Goal: Use online tool/utility: Utilize a website feature to perform a specific function

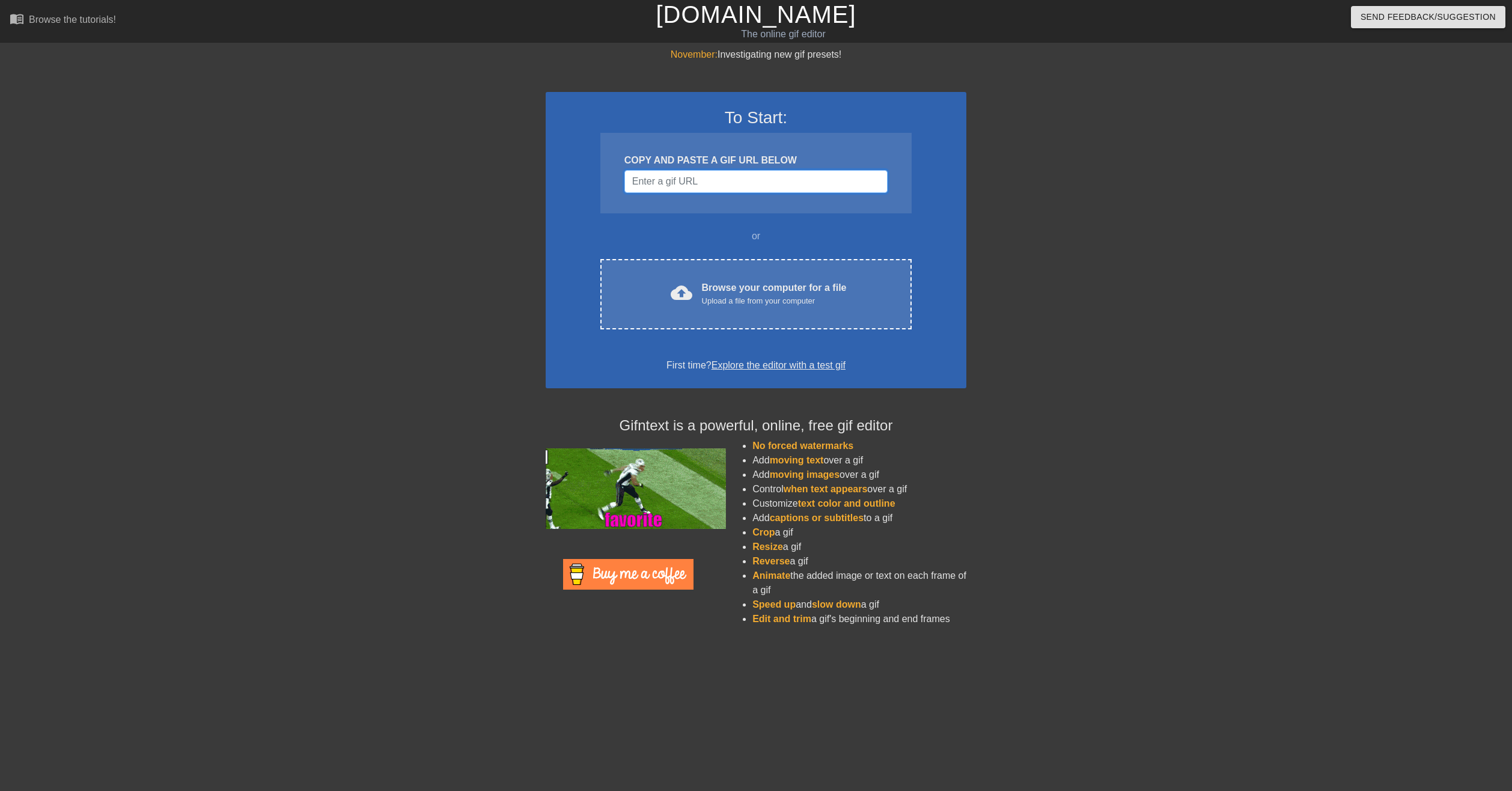
click at [717, 189] on input "Username" at bounding box center [756, 181] width 263 height 23
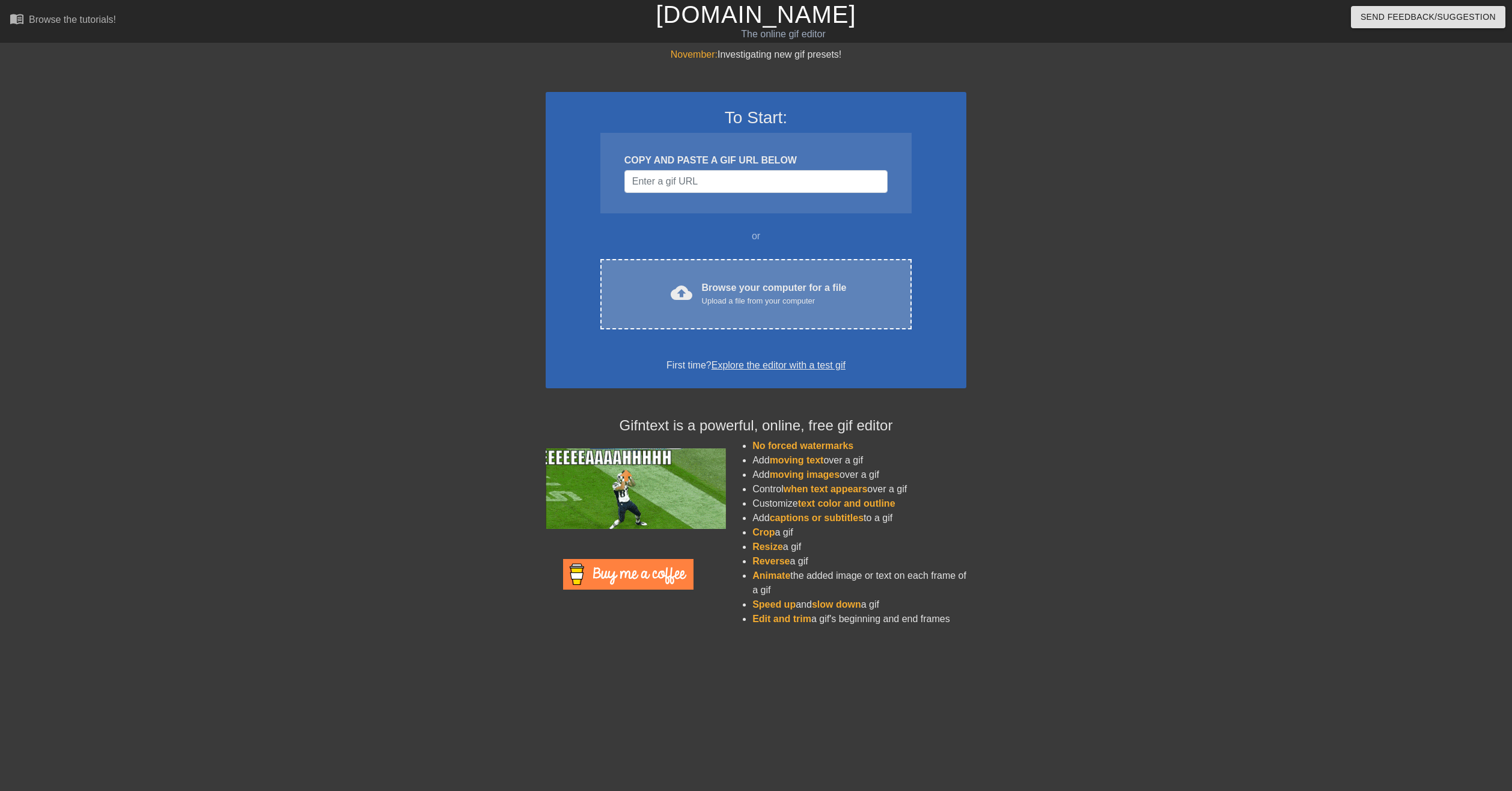
click at [723, 299] on div "Upload a file from your computer" at bounding box center [773, 301] width 145 height 12
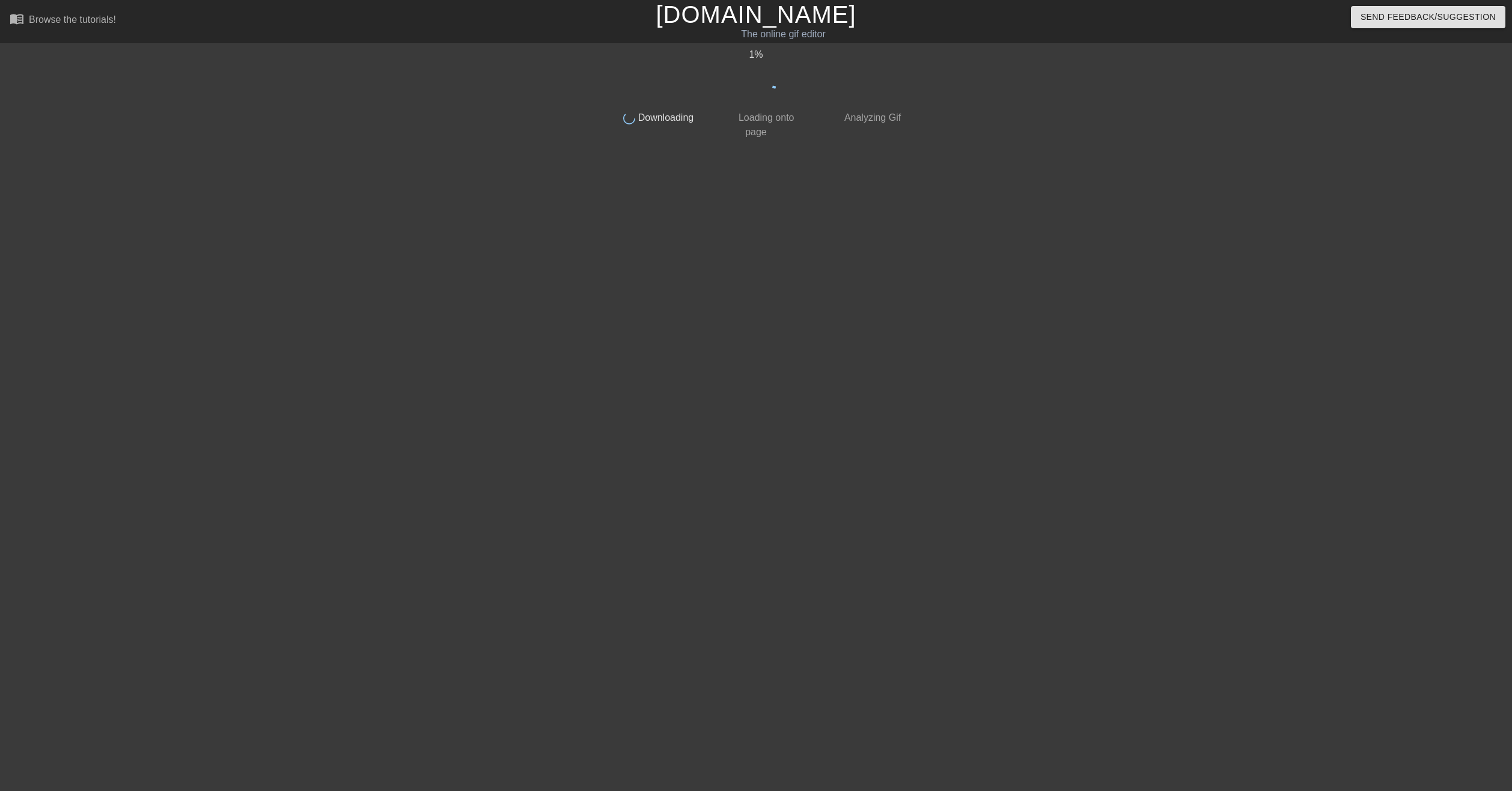
click at [850, 291] on div "1 % done Downloading done Loading onto page done Analyzing Gif" at bounding box center [755, 227] width 301 height 360
click at [924, 321] on div at bounding box center [1012, 227] width 180 height 360
click at [1087, 408] on div "done Downloading done Loading onto page done Analyzing Gif" at bounding box center [756, 227] width 1512 height 360
click at [761, 60] on img at bounding box center [755, 55] width 9 height 9
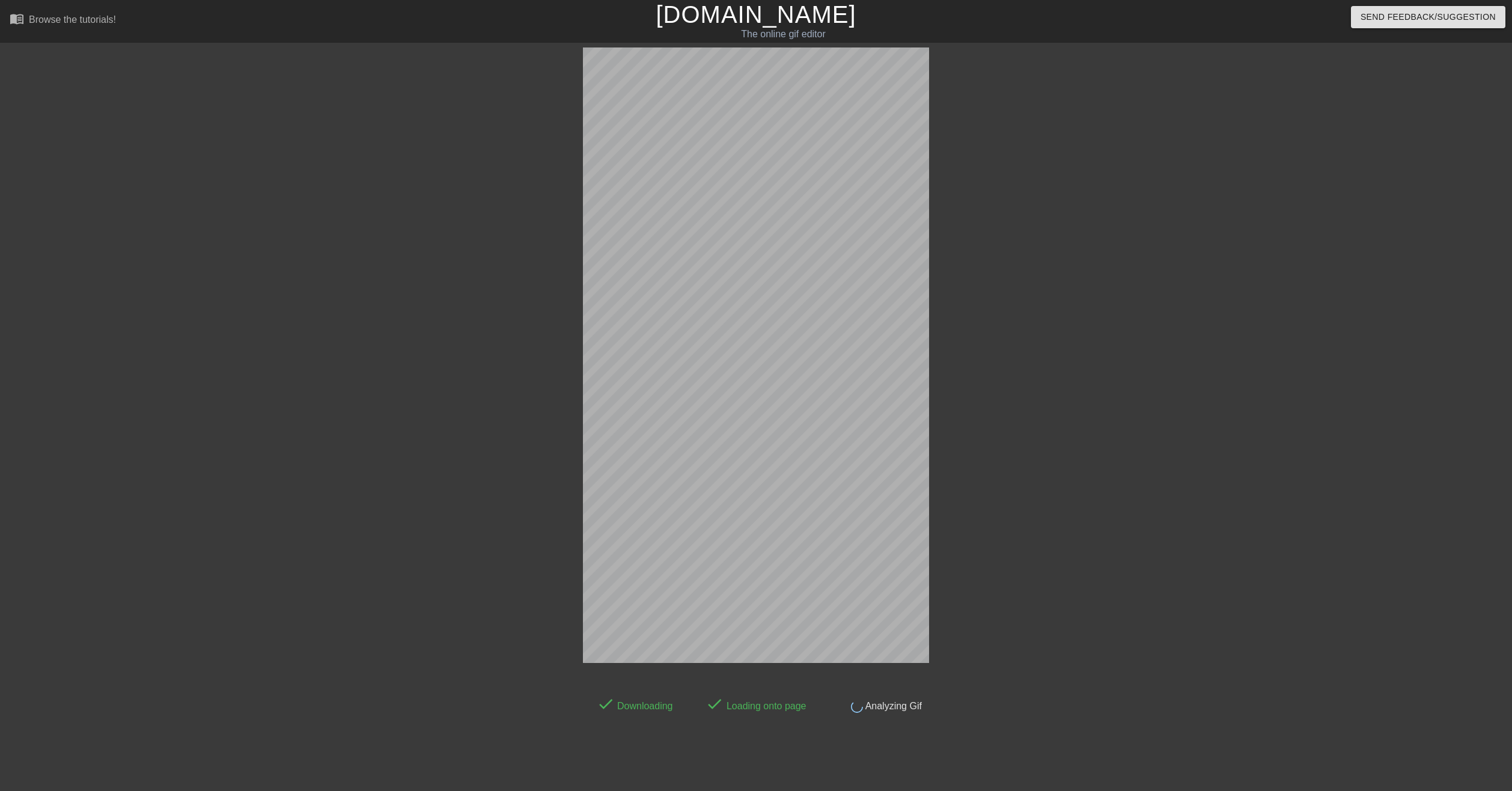
click at [1036, 482] on div "done Downloading done Loading onto page done Analyzing Gif" at bounding box center [756, 380] width 1512 height 666
drag, startPoint x: 556, startPoint y: 458, endPoint x: 1037, endPoint y: 368, distance: 489.3
click at [1037, 368] on div at bounding box center [1033, 227] width 180 height 360
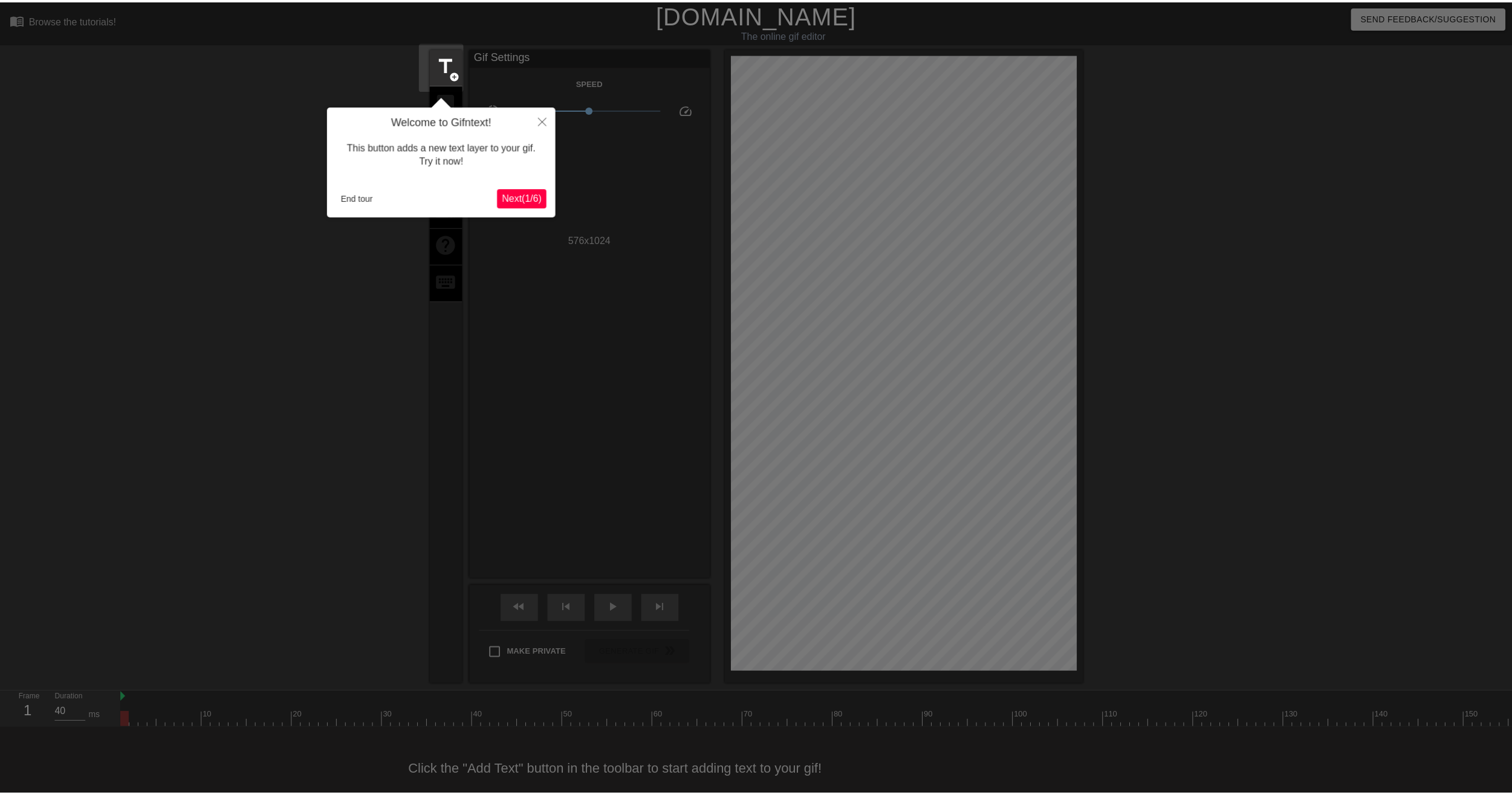
scroll to position [26, 0]
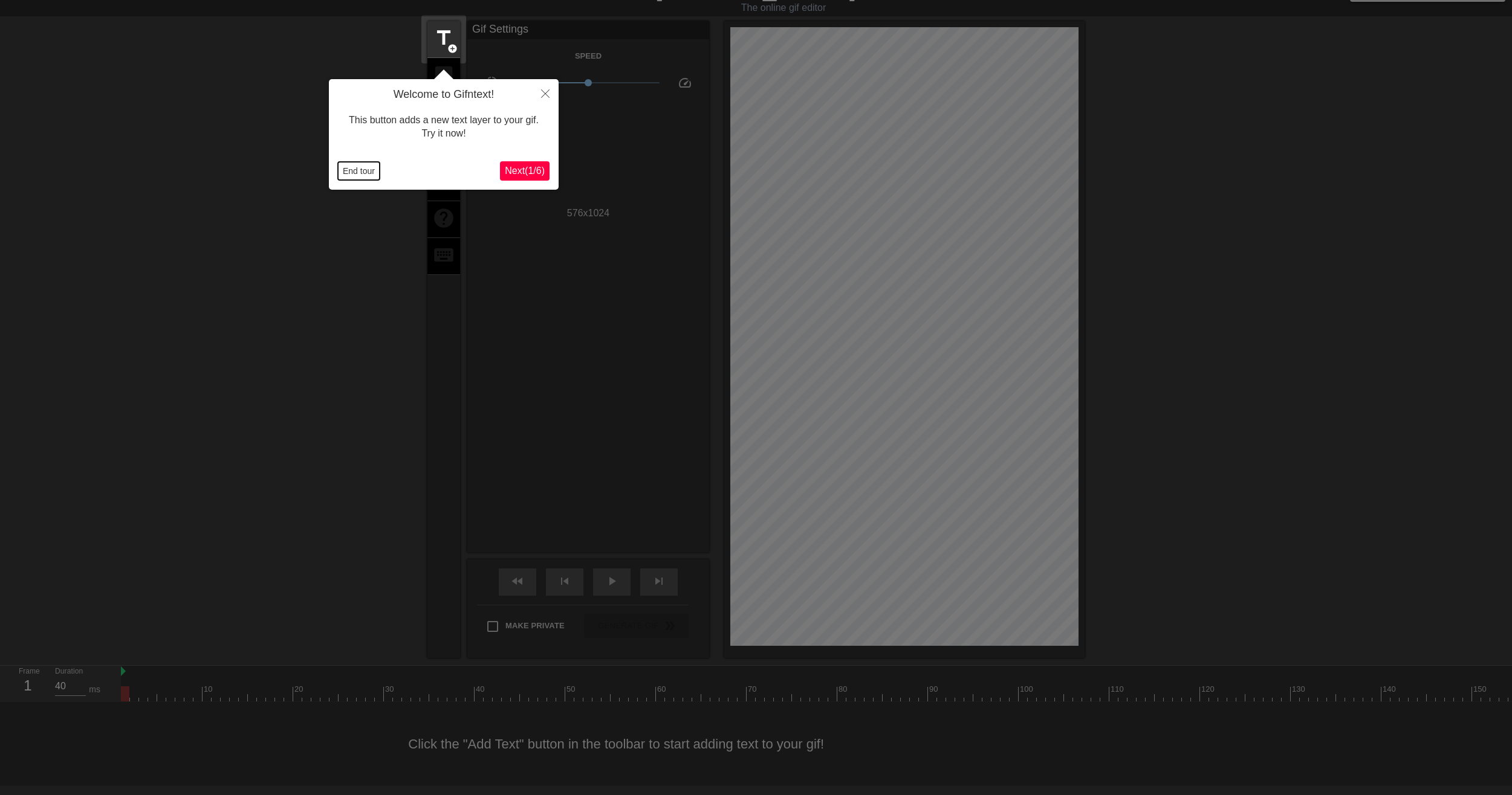
click at [375, 172] on button "End tour" at bounding box center [359, 171] width 42 height 18
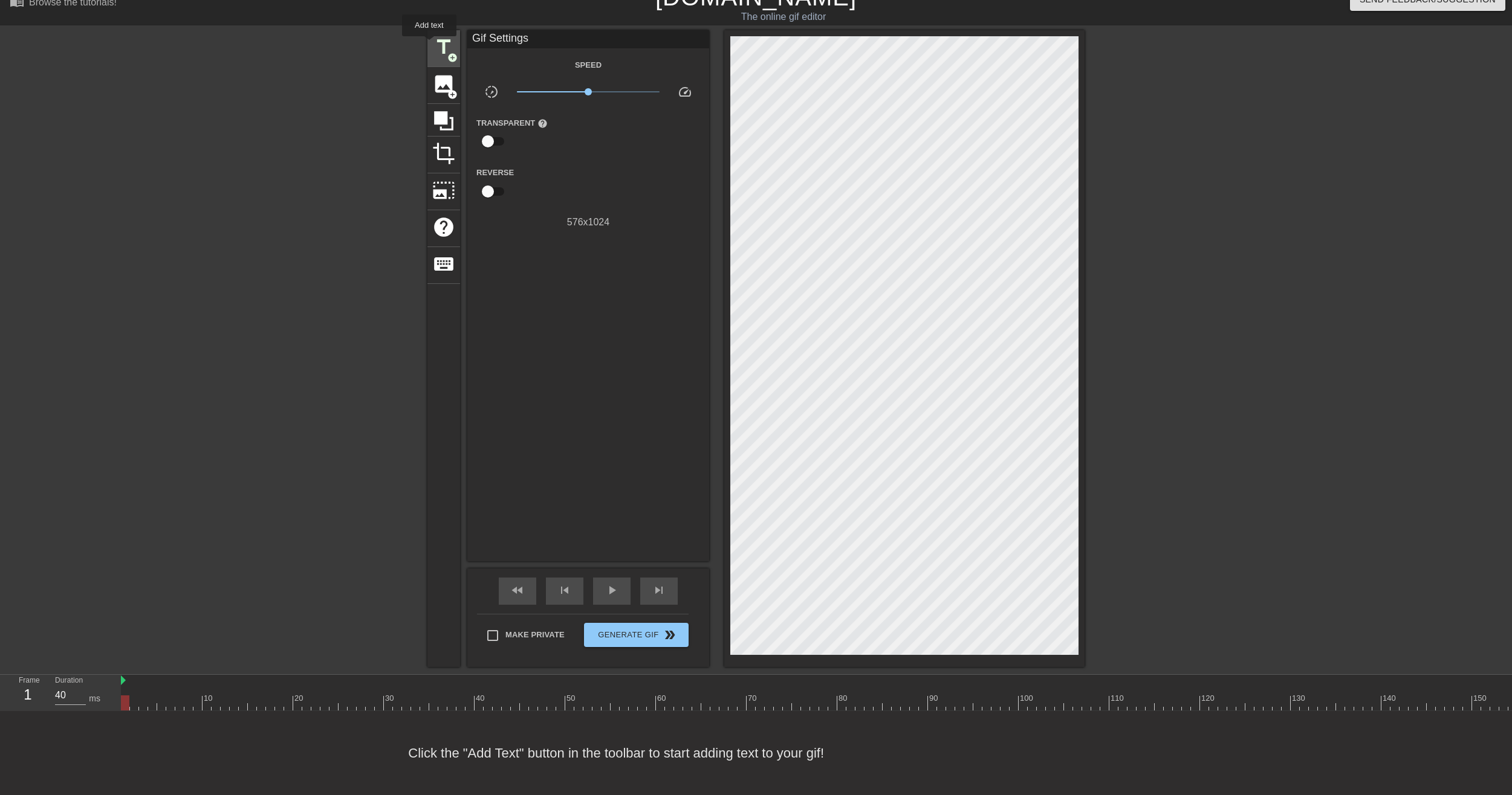
click at [436, 43] on span "title" at bounding box center [443, 47] width 23 height 23
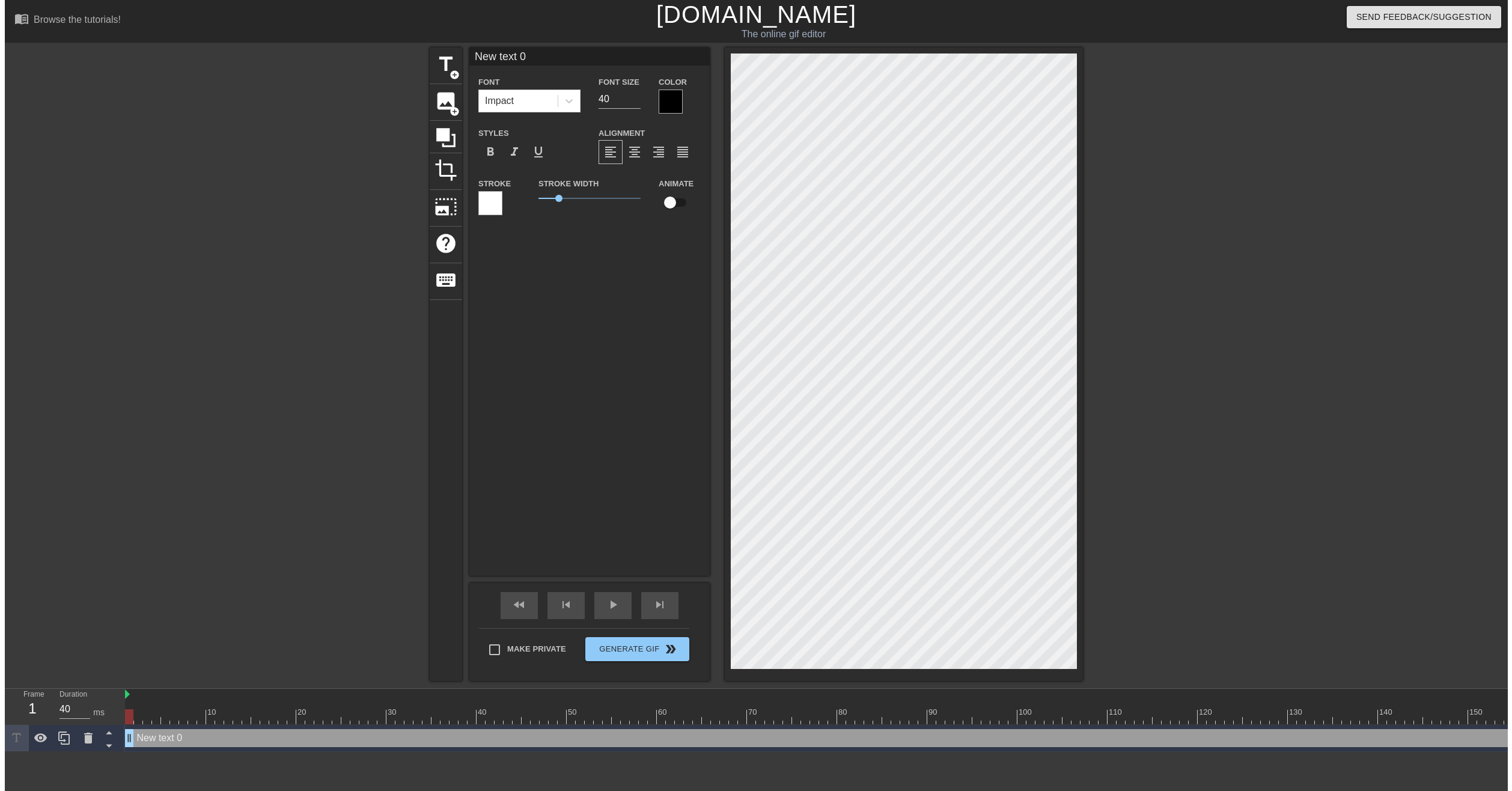
scroll to position [0, 0]
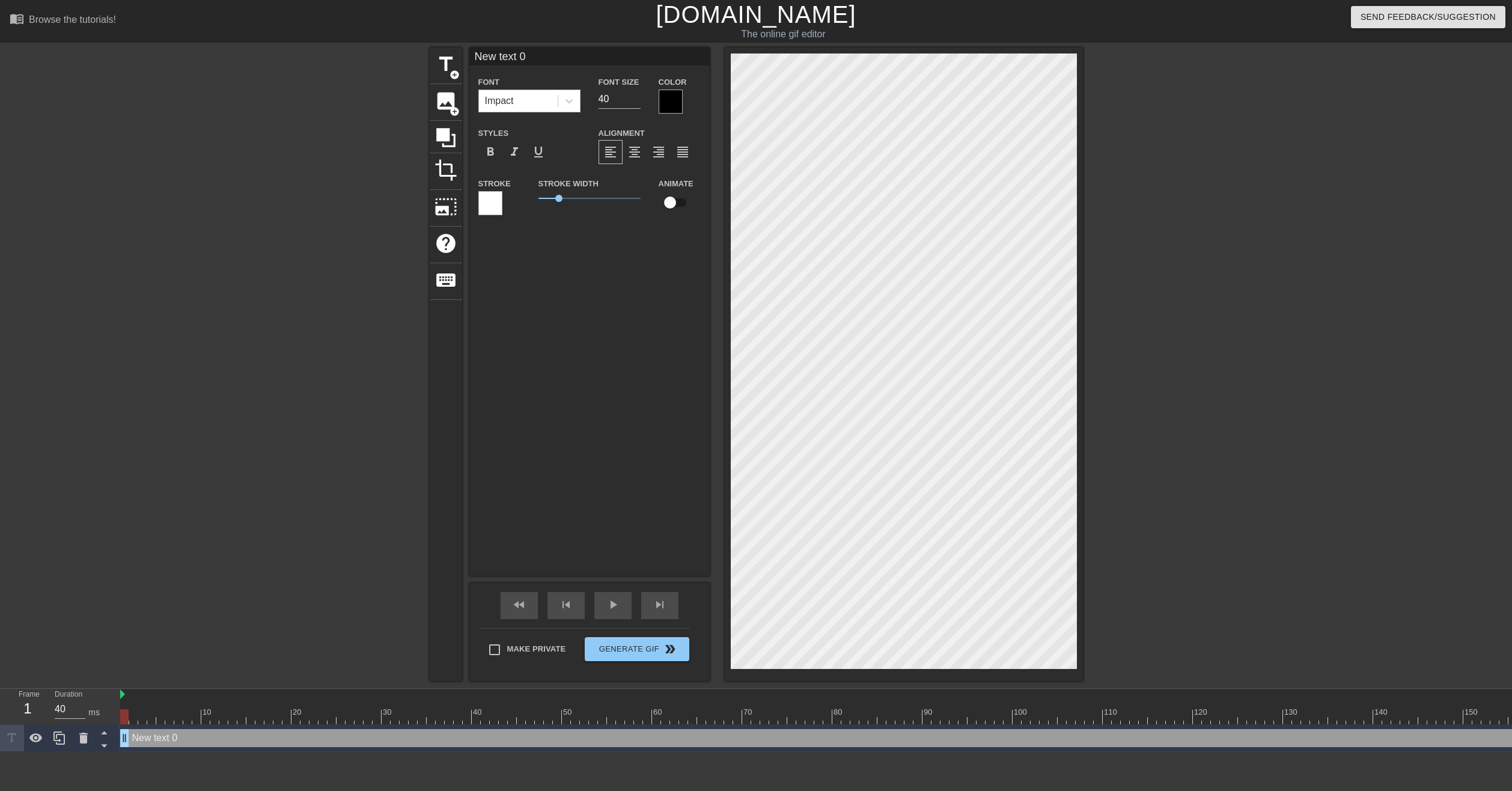
click at [535, 93] on div "Impact" at bounding box center [518, 101] width 78 height 22
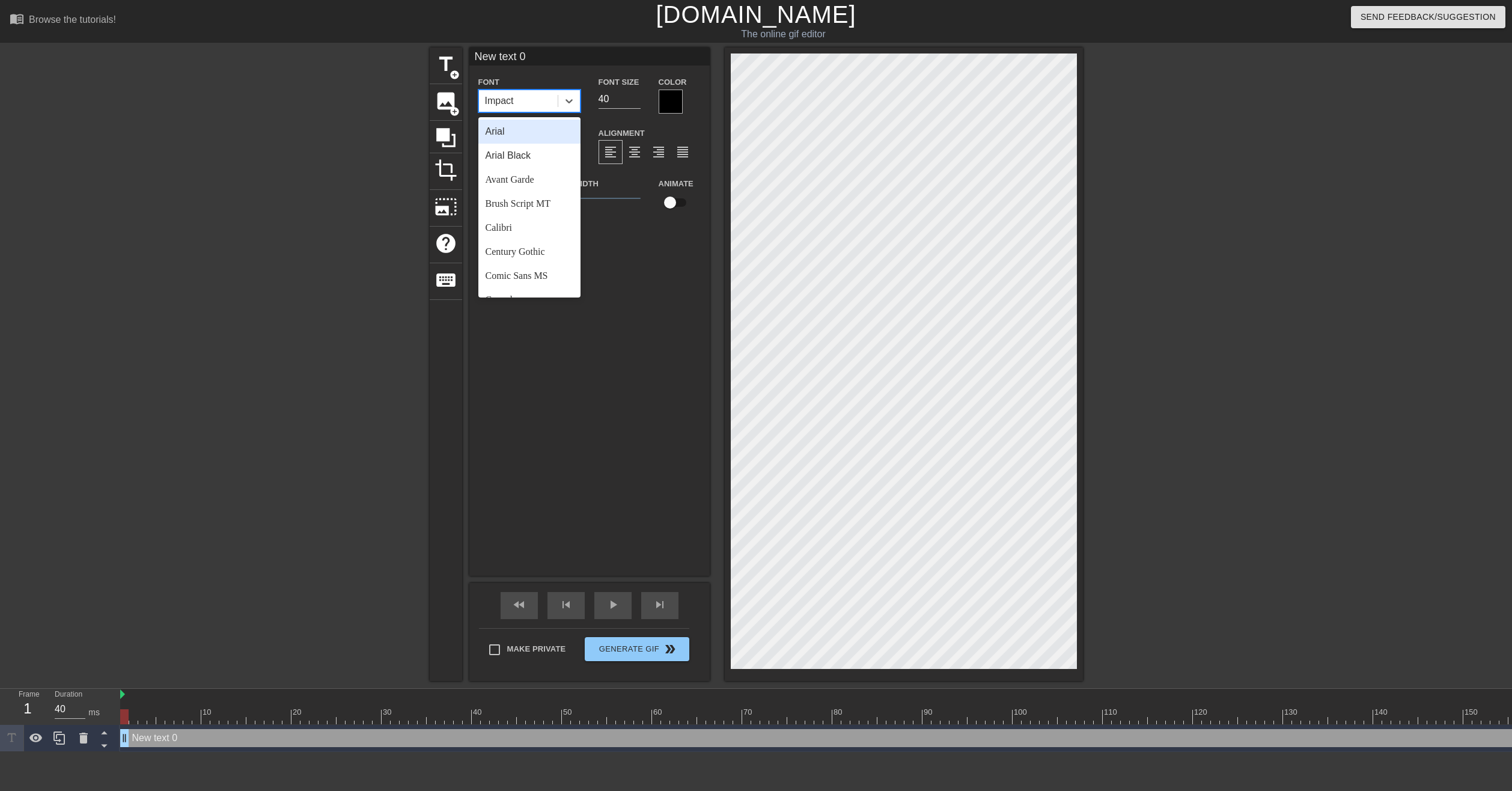
click at [511, 131] on div "Arial" at bounding box center [529, 131] width 102 height 24
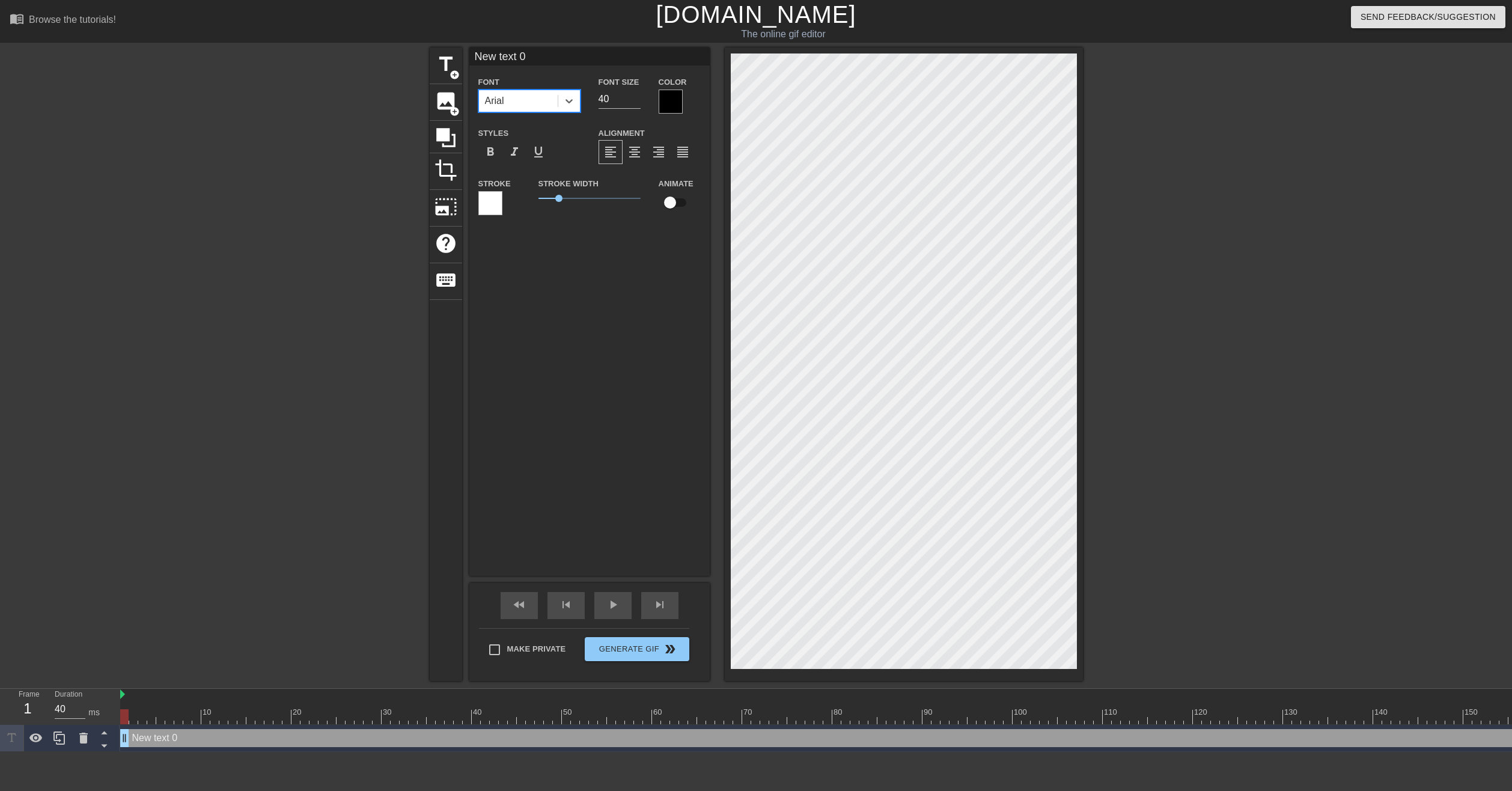
click at [674, 89] on div "Color" at bounding box center [680, 94] width 42 height 39
click at [668, 96] on div at bounding box center [670, 101] width 24 height 24
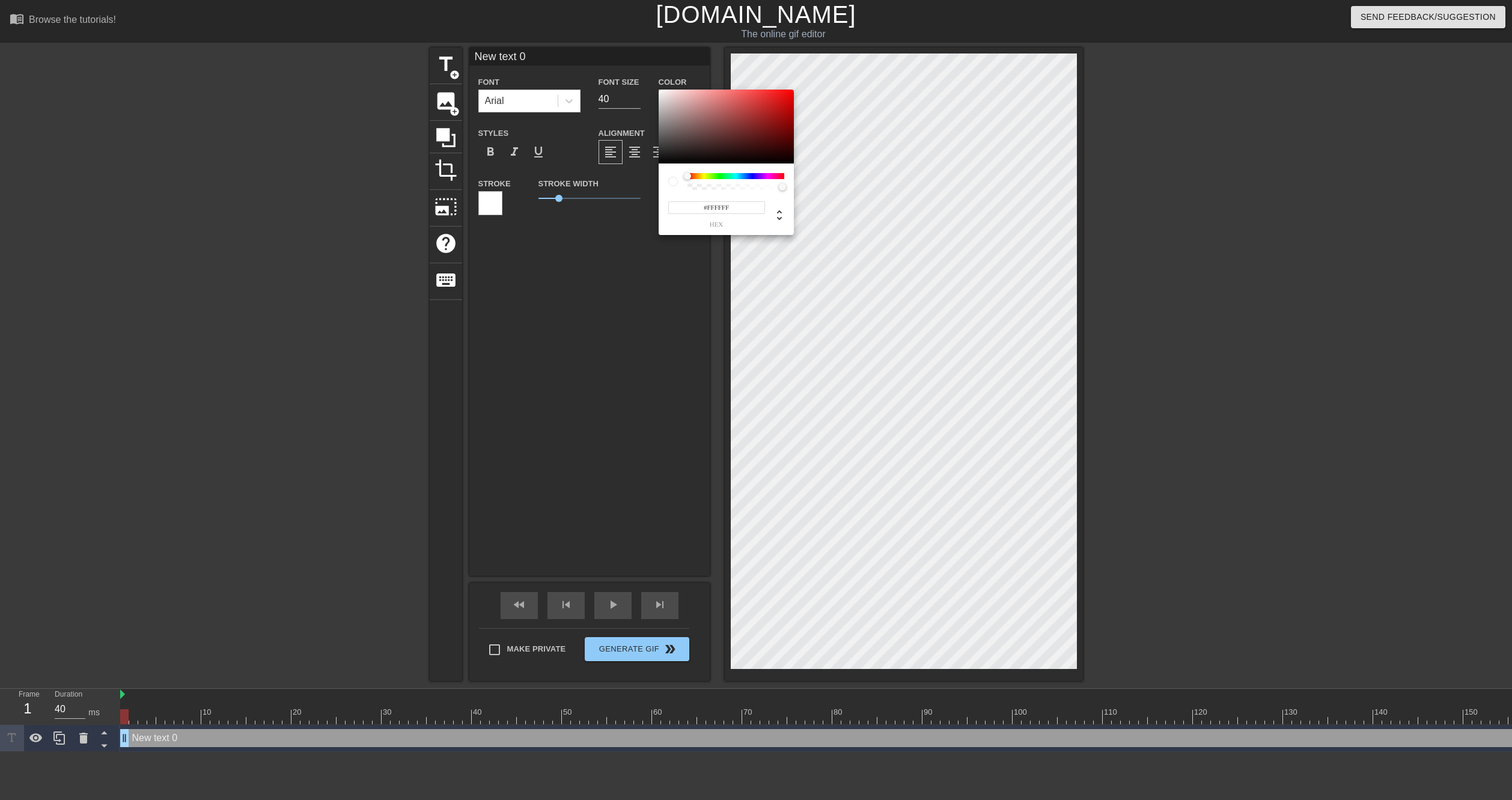
drag, startPoint x: 691, startPoint y: 120, endPoint x: 629, endPoint y: 57, distance: 88.4
click at [629, 57] on div "#FFFFFF hex" at bounding box center [756, 400] width 1512 height 800
type input "#000000"
drag, startPoint x: 713, startPoint y: 114, endPoint x: 642, endPoint y: 195, distance: 107.7
click at [642, 195] on div "#000000 hex" at bounding box center [756, 400] width 1512 height 800
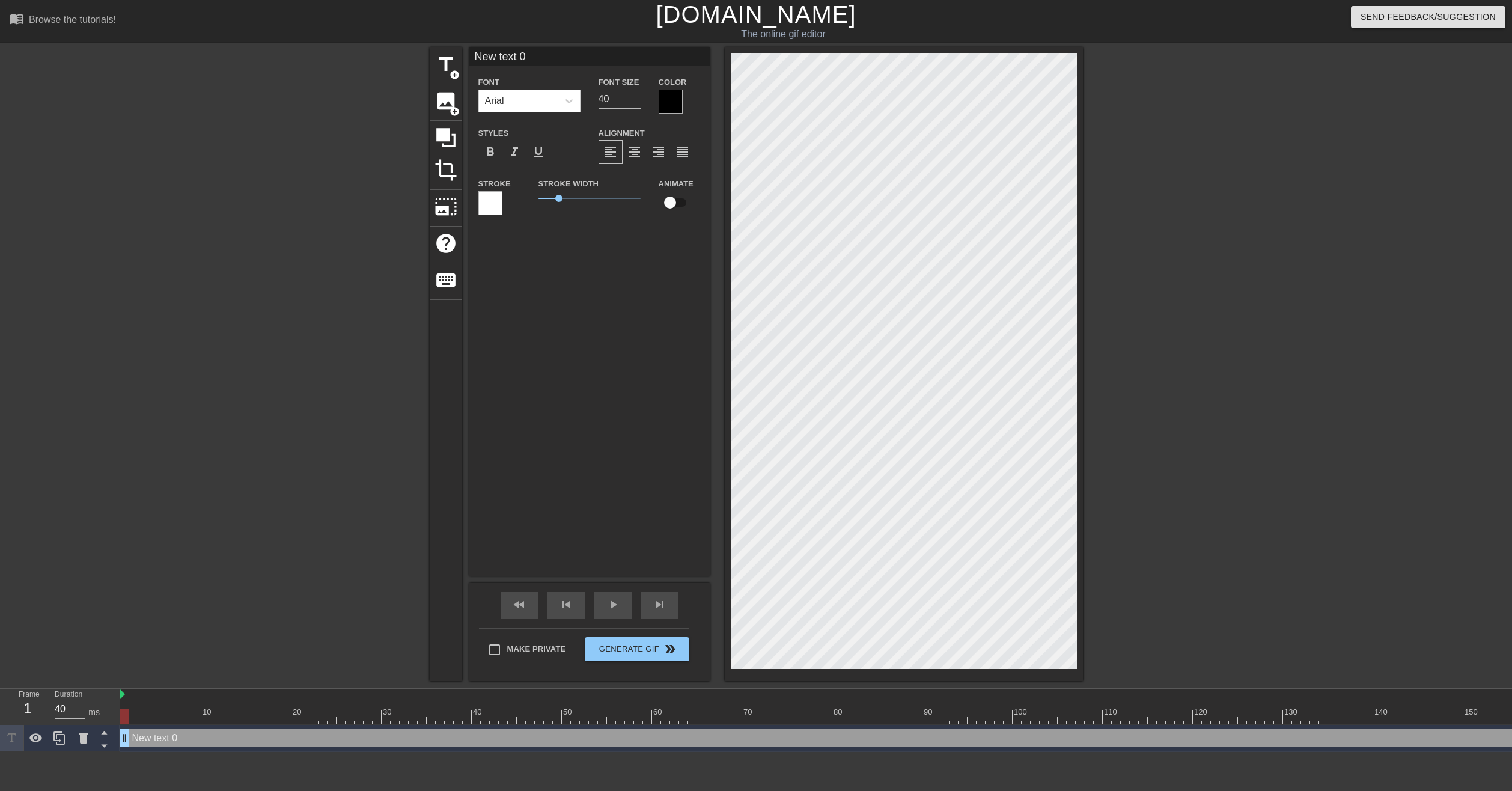
scroll to position [1, 3]
type input "e"
type textarea "e"
type input "ev"
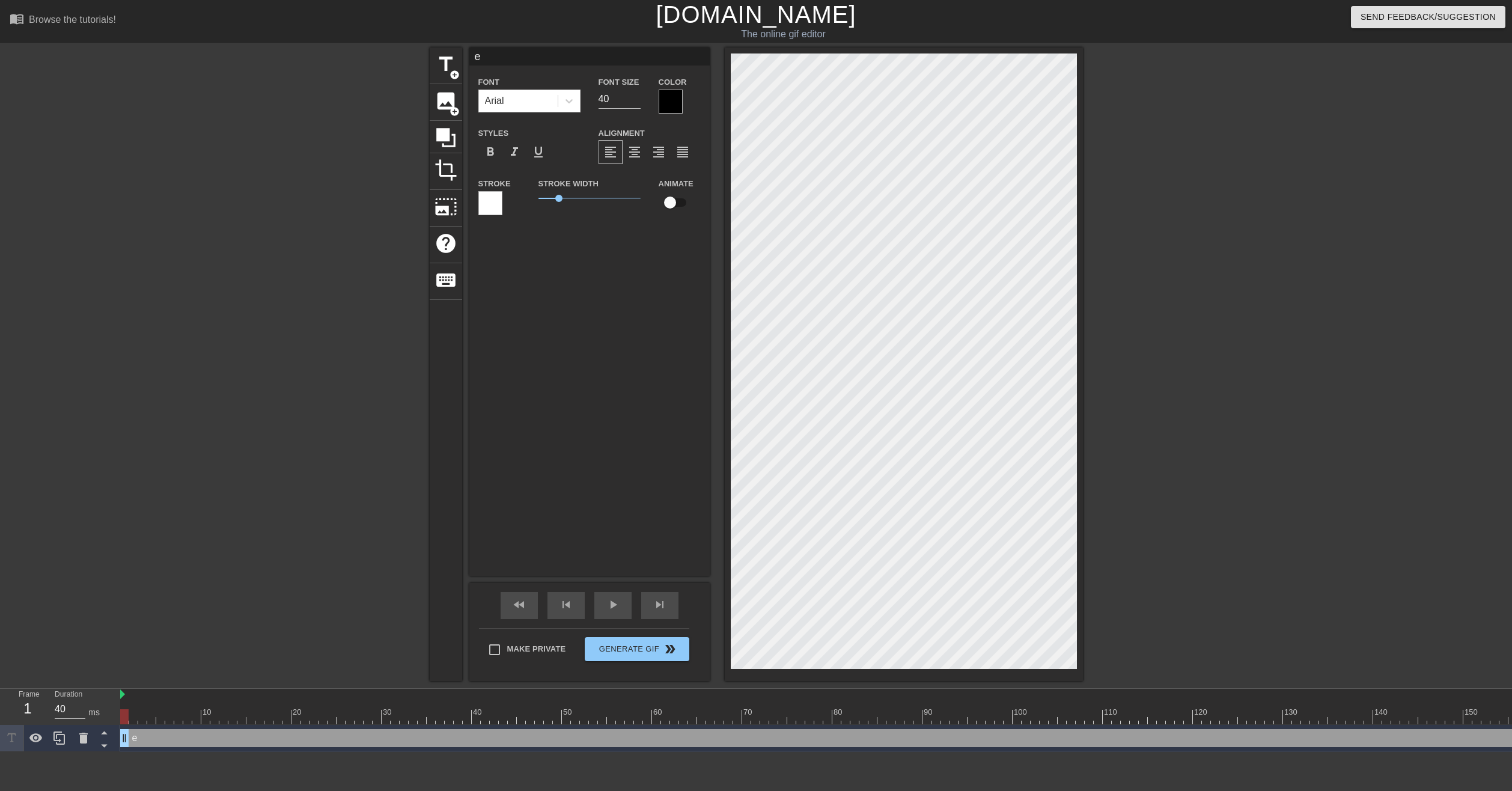
type textarea "ev"
type input "evi"
type textarea "evi"
type input "evil"
type textarea "evil"
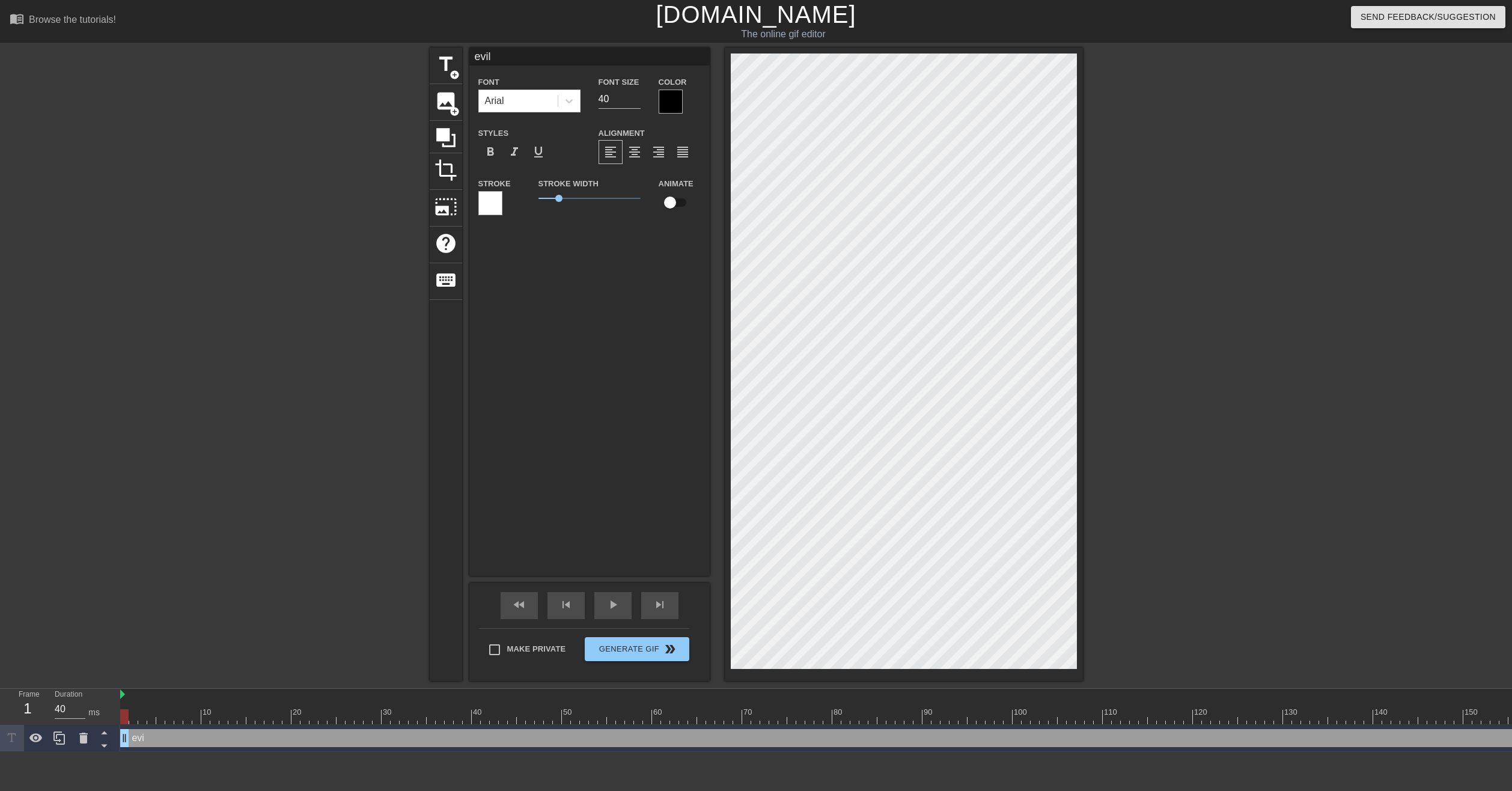
type input "evilf"
type textarea "evilf"
type input "evilf"
type textarea "evilf"
type input "evilf h"
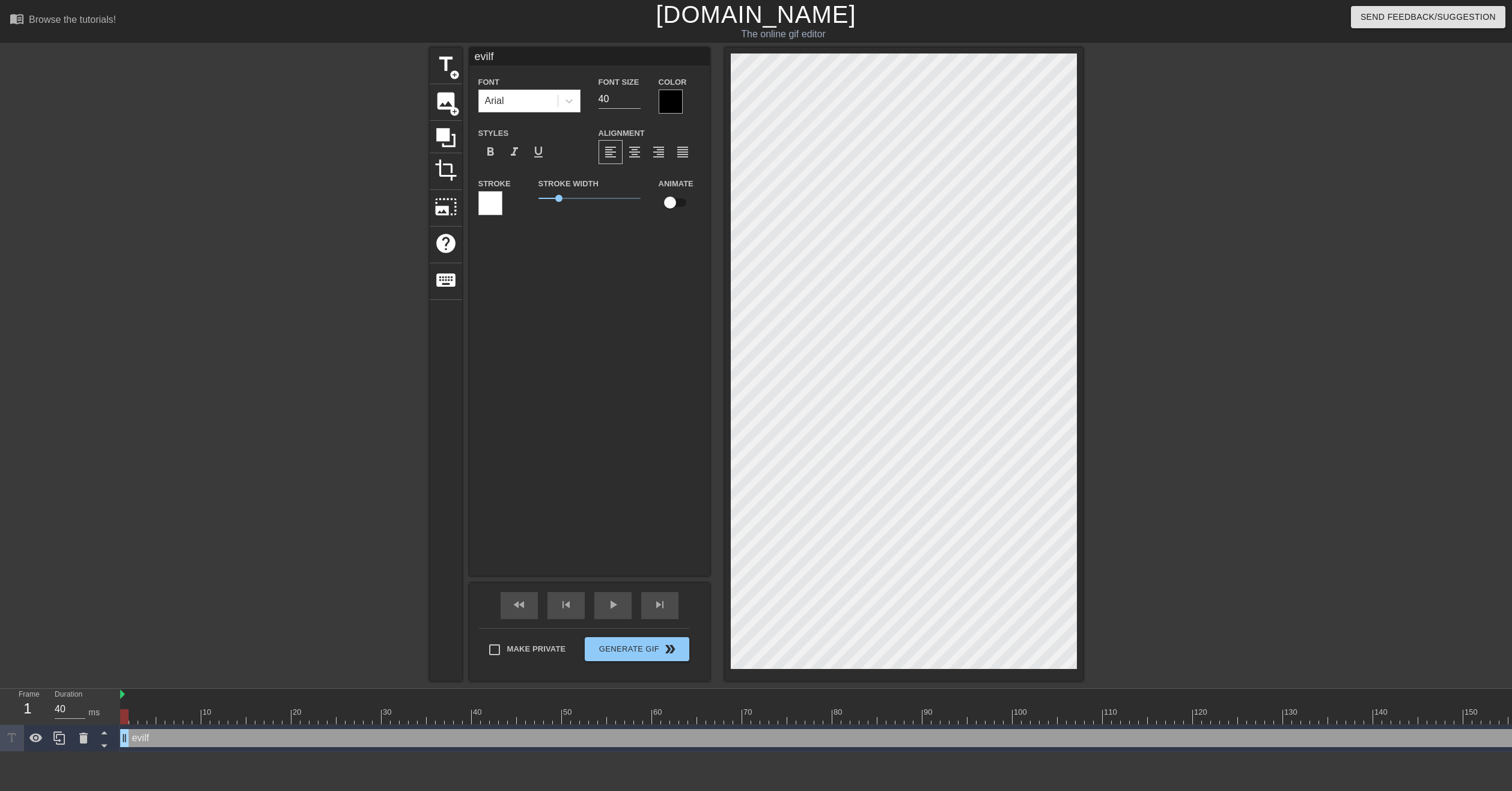
type textarea "evilf h"
type input "evilf ha"
type textarea "evilf ha"
type input "evilf hat"
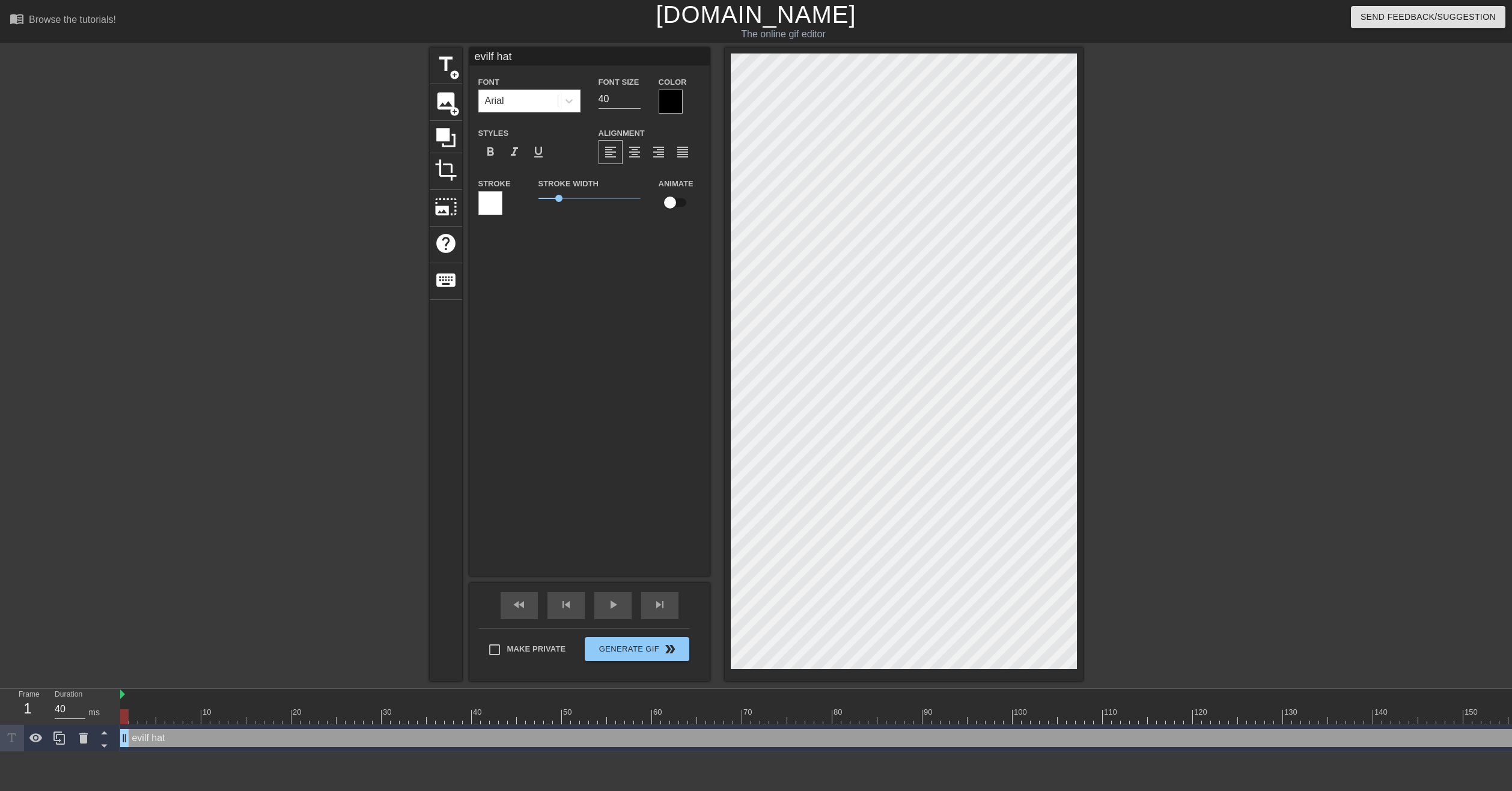
type textarea "evilf hat"
click at [496, 204] on div at bounding box center [490, 203] width 24 height 24
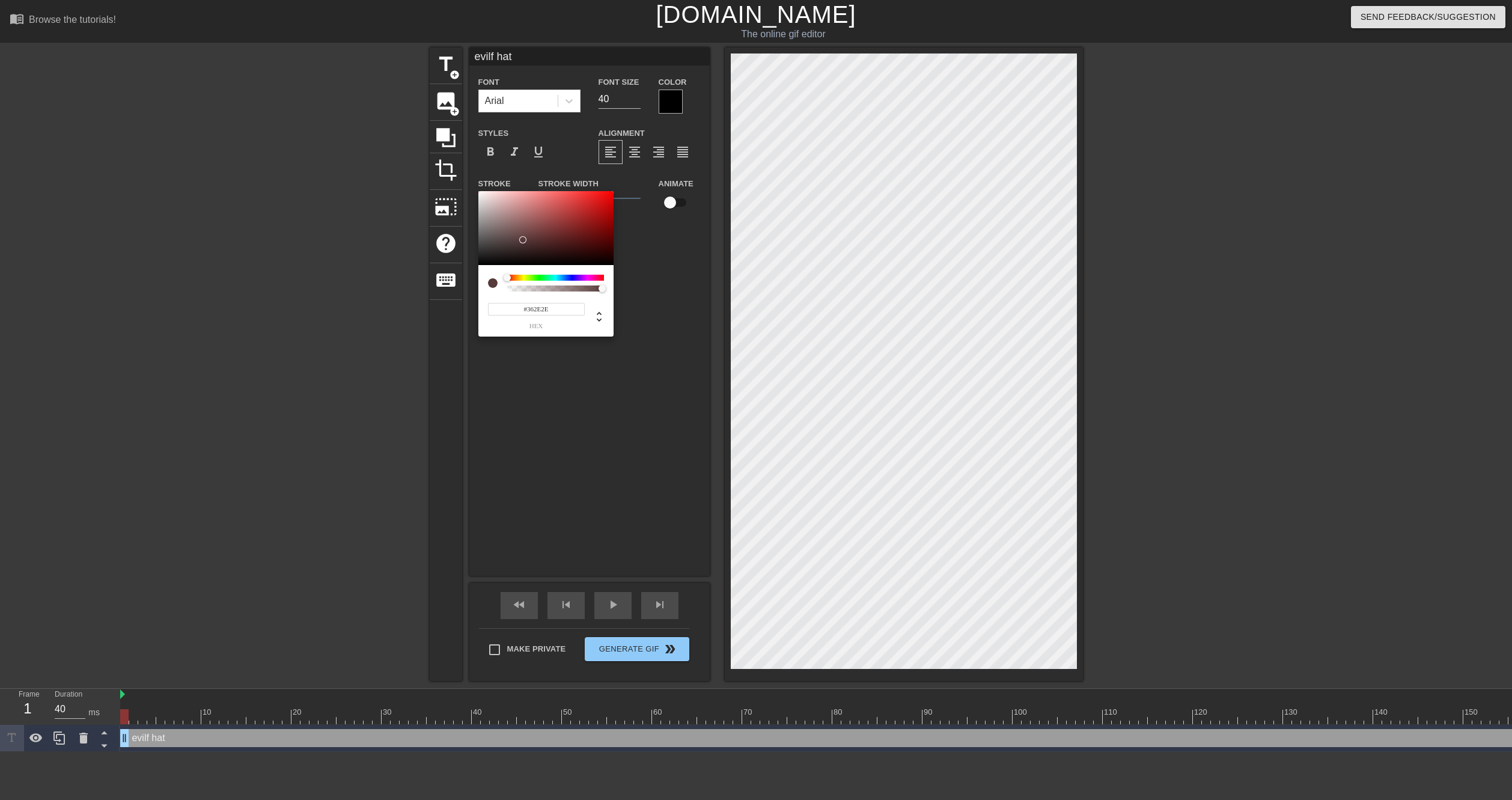
type input "#000000"
drag, startPoint x: 517, startPoint y: 242, endPoint x: 441, endPoint y: 293, distance: 91.5
click at [441, 293] on div "#000000 hex" at bounding box center [756, 400] width 1512 height 800
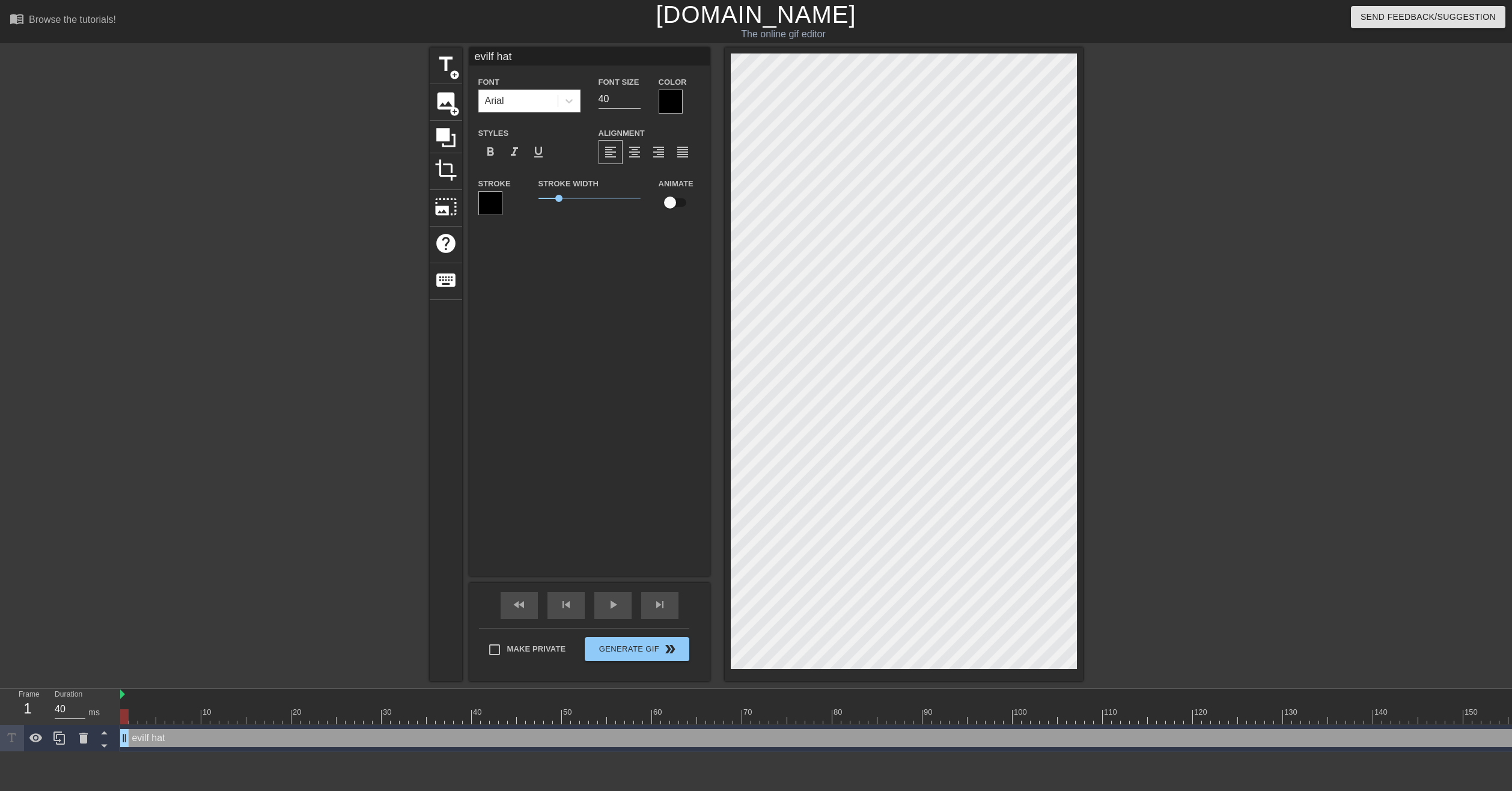
scroll to position [1, 1]
type input "e"
type textarea "e"
type input "ev"
type textarea "ev"
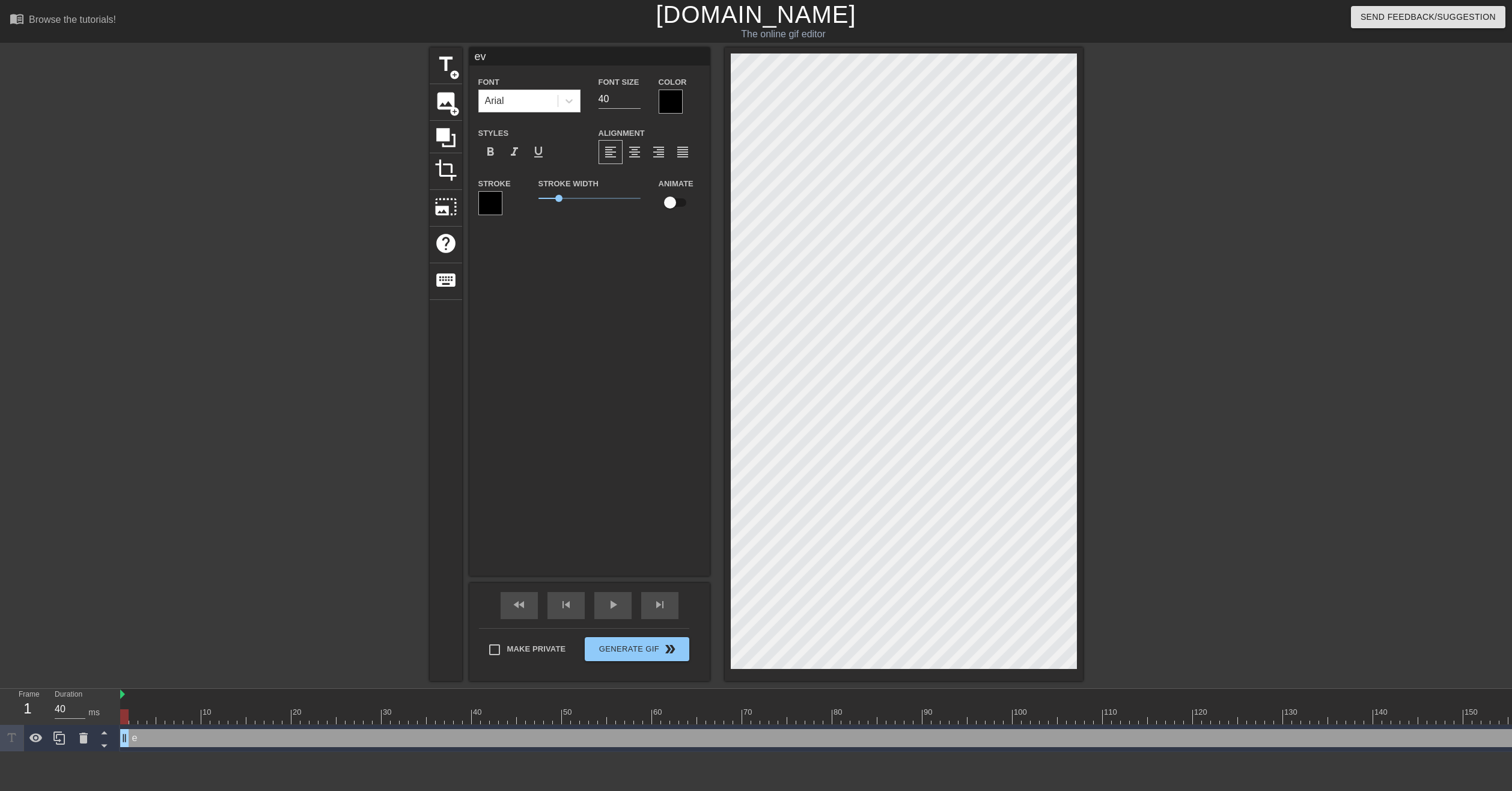
type input "evi"
type textarea "evi"
type input "evil"
type textarea "evil"
type input "evilf"
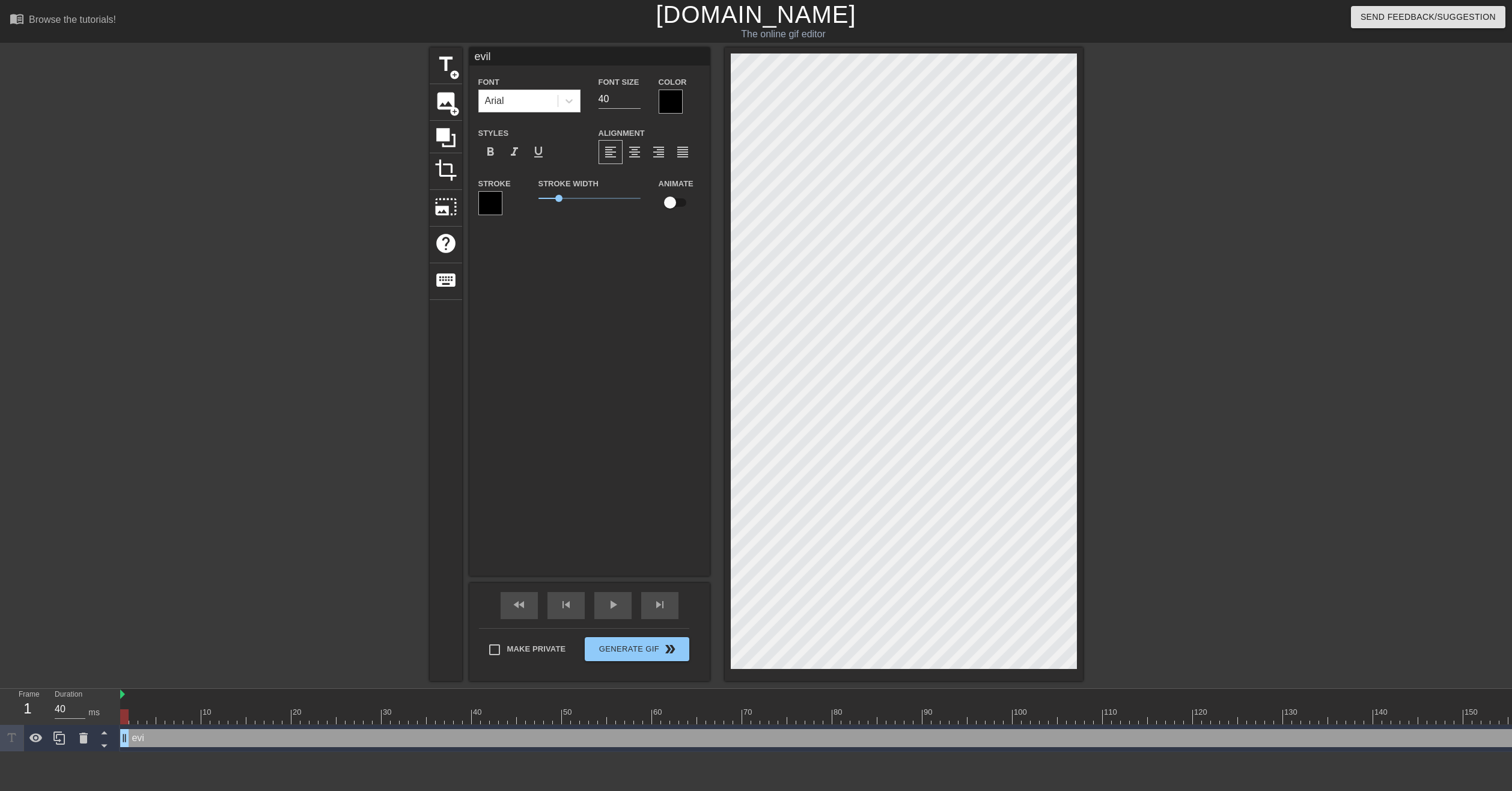
type textarea "evilf"
type input "evilf"
type textarea "evilf"
type input "evilf h"
type textarea "evilf h"
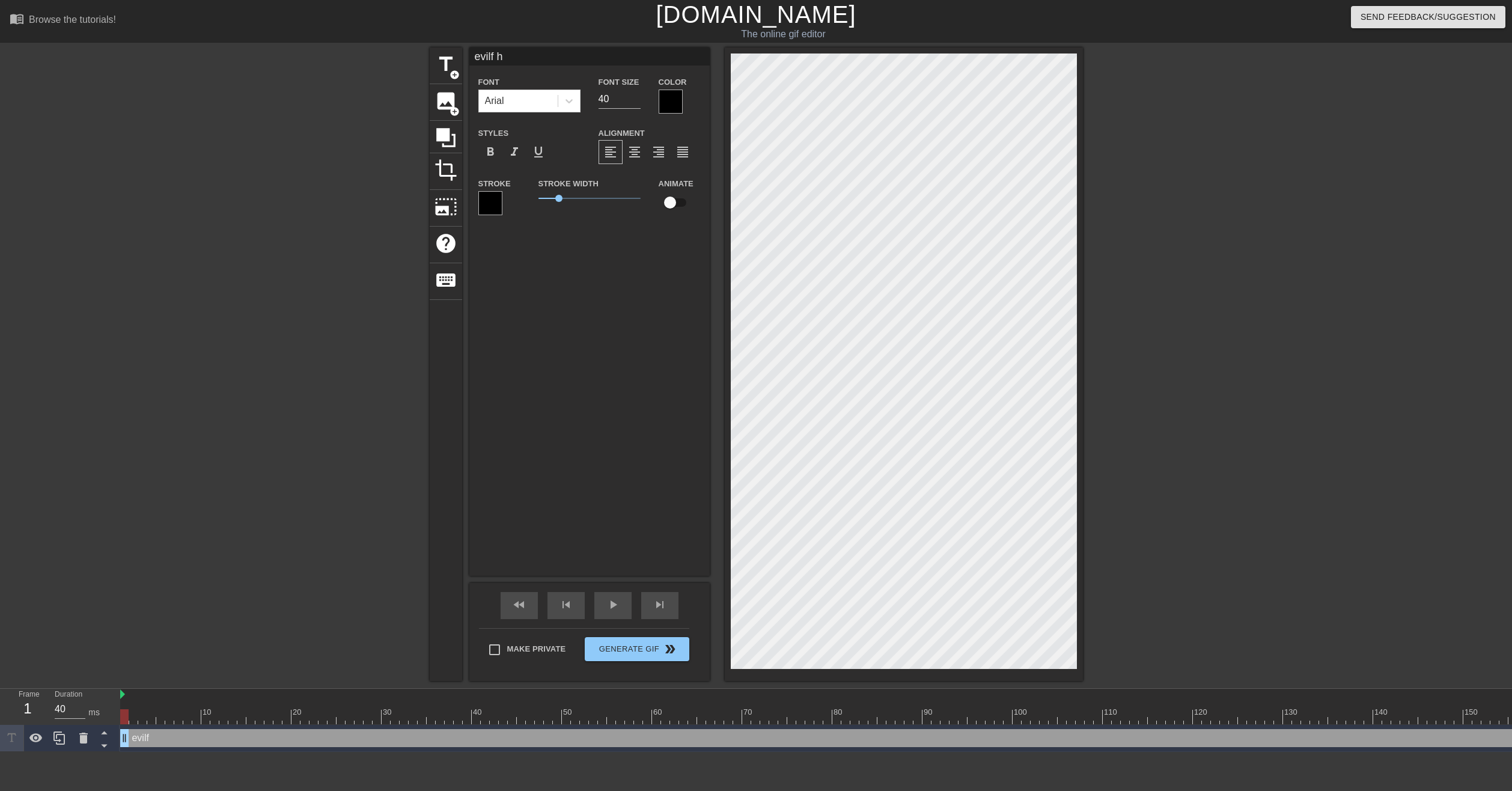
type input "evilf ha"
type textarea "evilf ha"
type input "evilf hat"
type textarea "evilf hat"
type input "evilf hate"
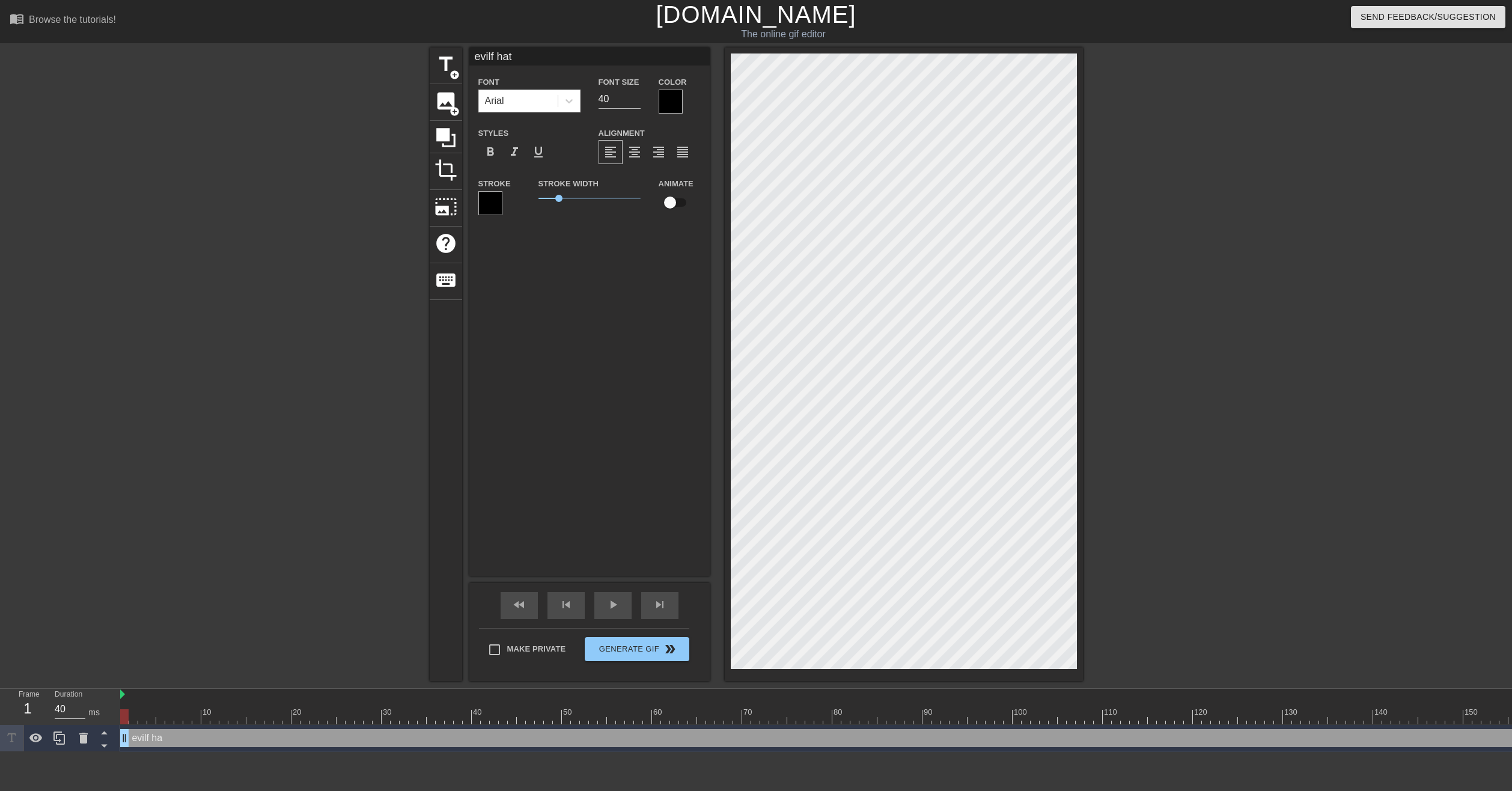
type textarea "evilf hate"
type input "evilf hater"
type textarea "evilf hater"
type input "evilf haters"
type textarea "evilf haters"
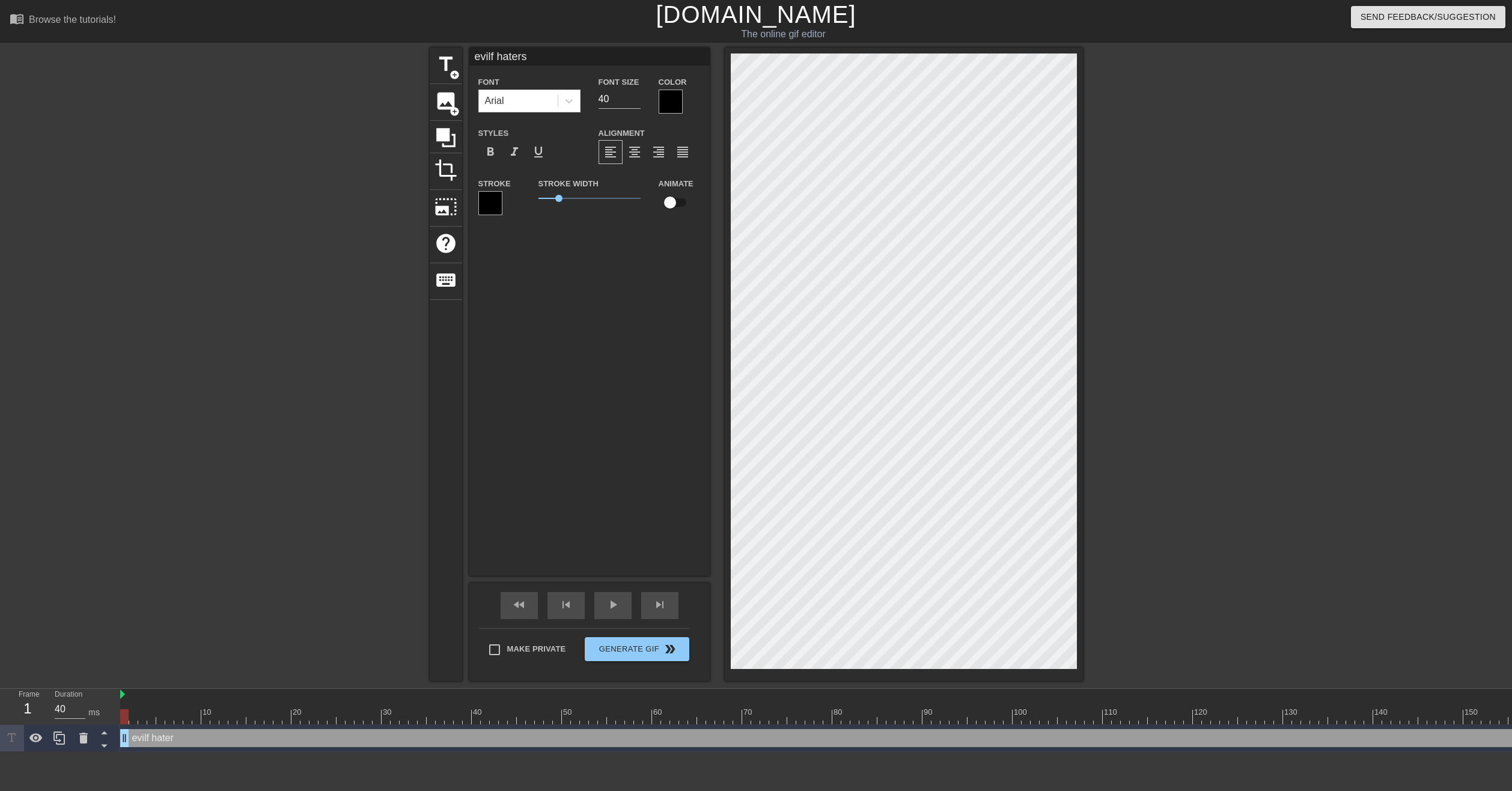
type input "evilf haters"
type textarea "evilf haters"
type input "evilf haters e"
type textarea "evilf haters e"
type input "evilf haters ex"
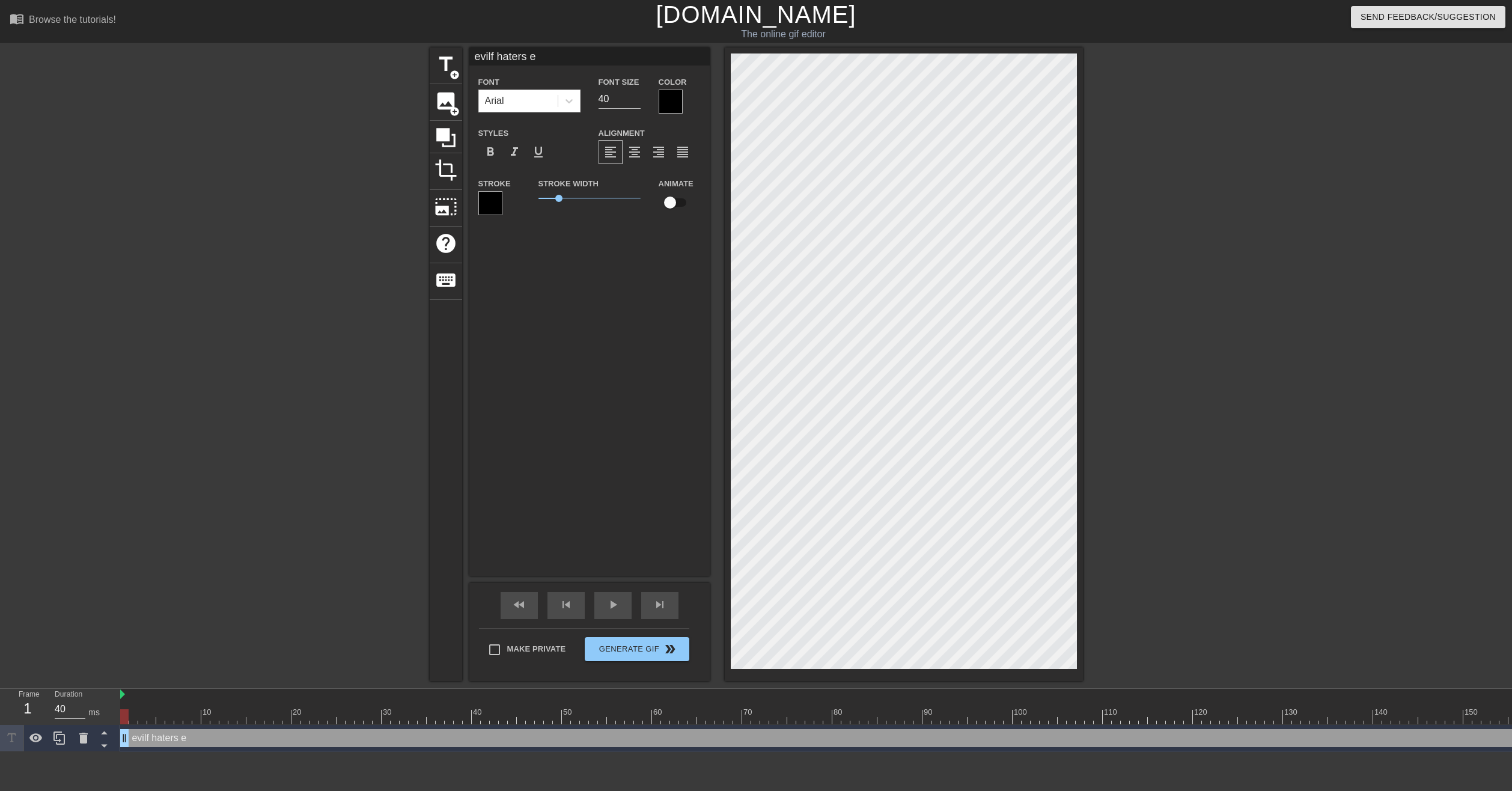
type textarea "evilf haters ex"
type input "evilf haters exp"
type textarea "evilf haters exp"
type input "evilf haters expl"
type textarea "evilf haters expl"
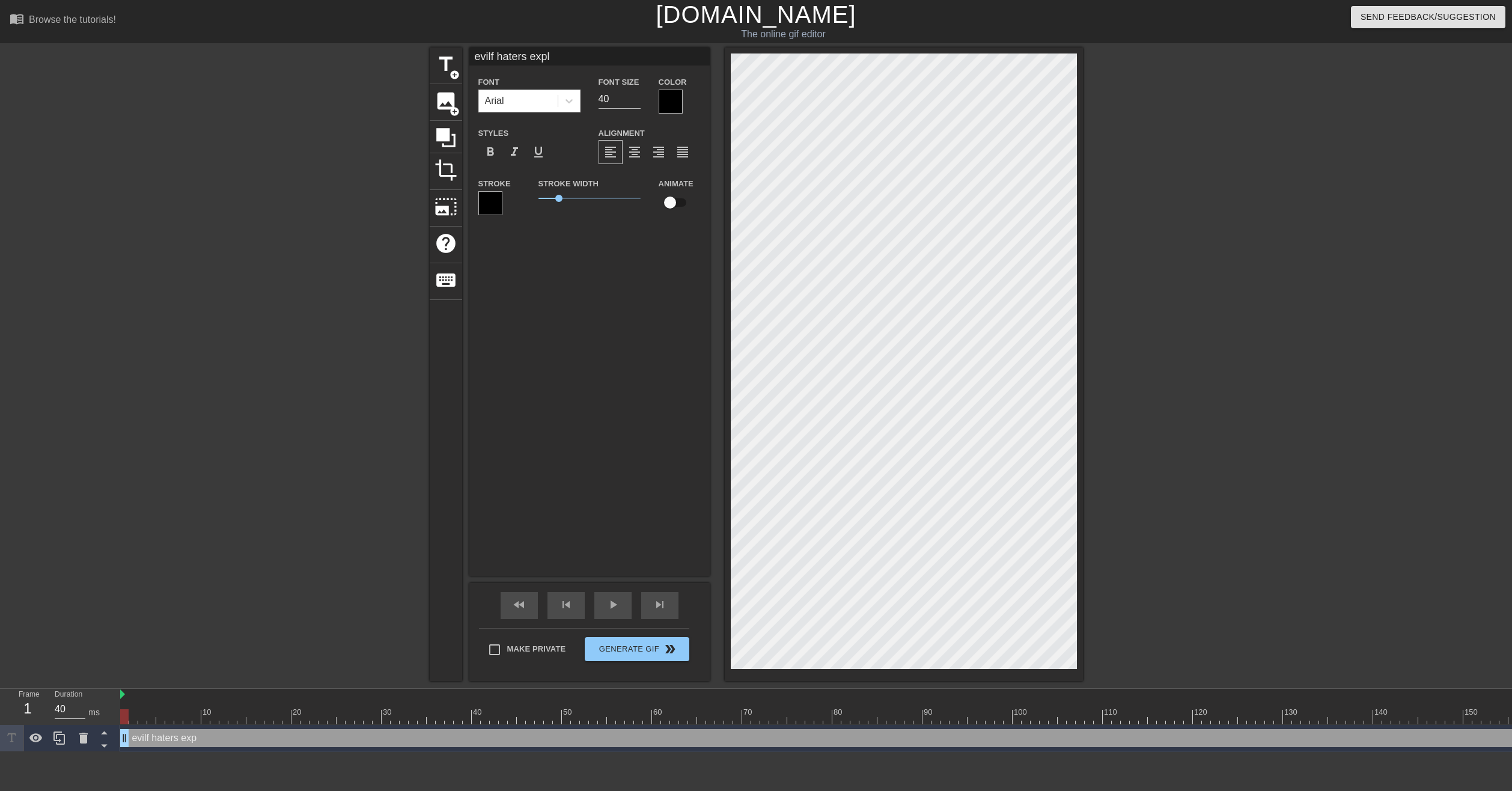
type input "evilf haters expla"
type textarea "evilf haters expla"
type input "evilf haters explai"
type textarea "evilf haters explai"
type input "evilf haters explain"
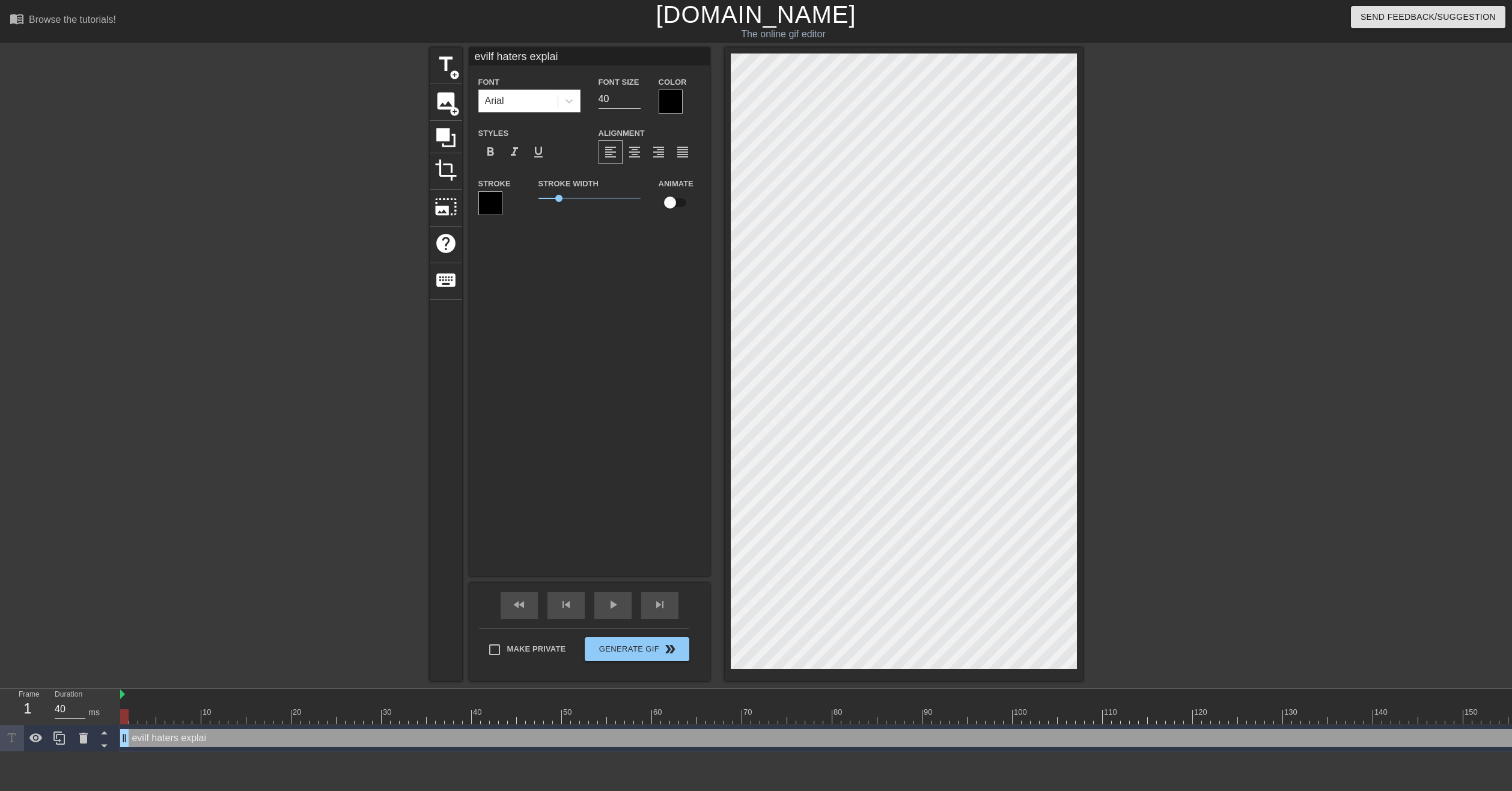
type textarea "evilf haters explain"
type input "evilf haters explain"
type textarea "evilf haters explain"
type input "evilf haters explain t"
type textarea "evilf haters explain t"
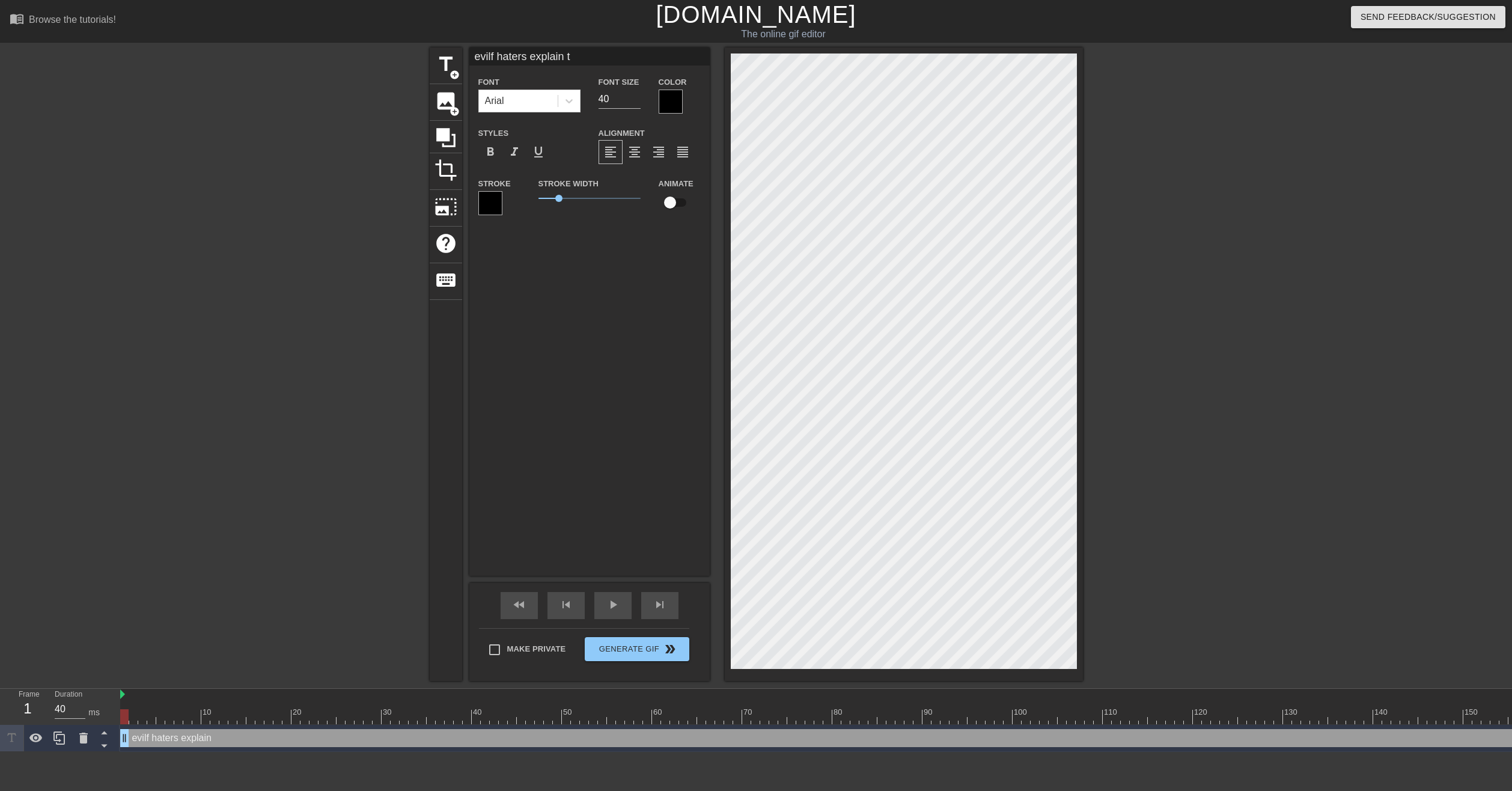
type input "evilf haters explain th"
type textarea "evilf haters explain th"
type input "evilf haters explain thi"
type textarea "evilf haters explain thi"
type input "evilf haters explain this"
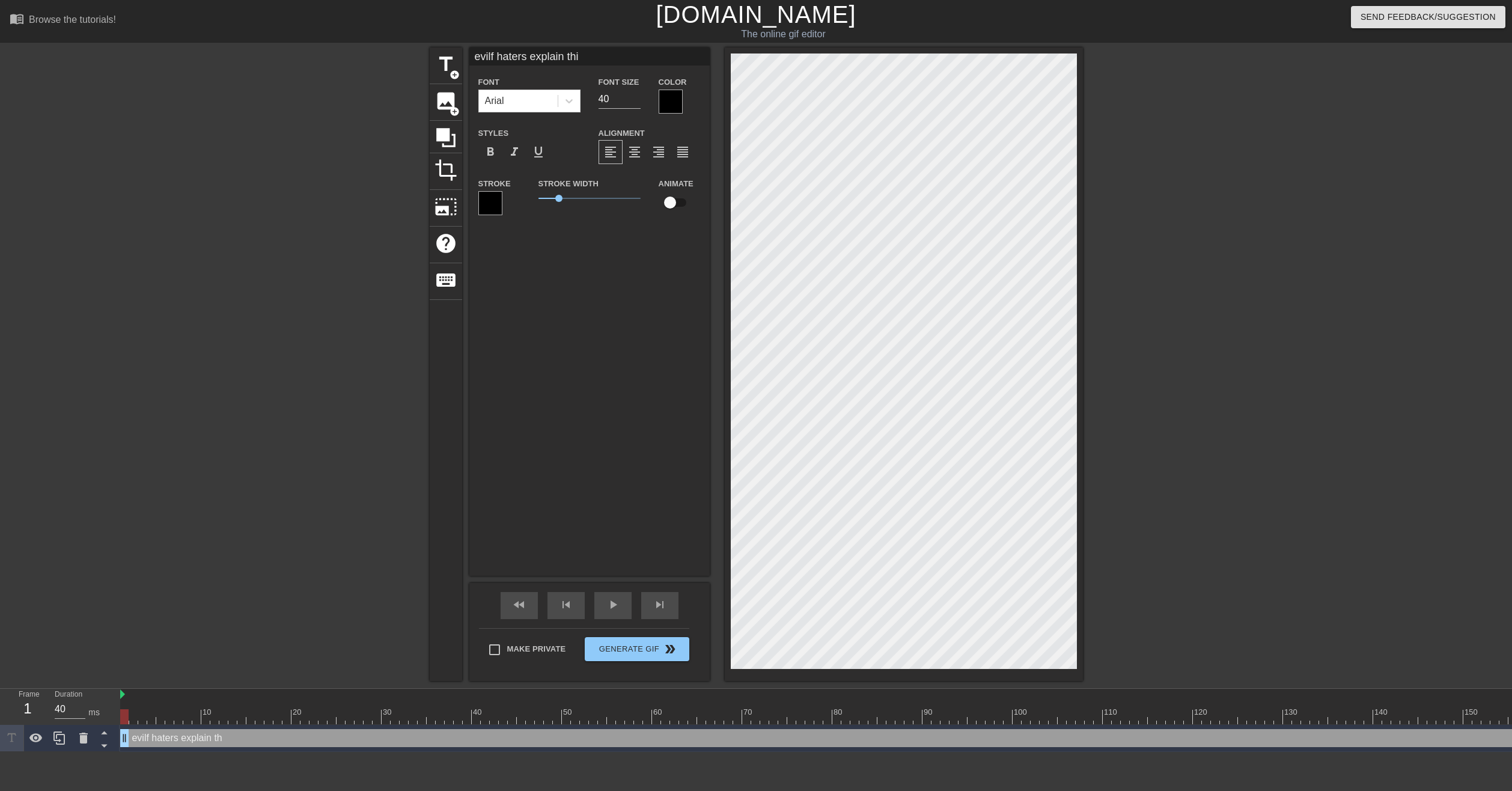
type textarea "evilf haters explain this"
type input "evilf haters explain this"
type textarea "evilf haters explain this"
type input "evilf haters explain this s"
type textarea "evilf haters explain this s"
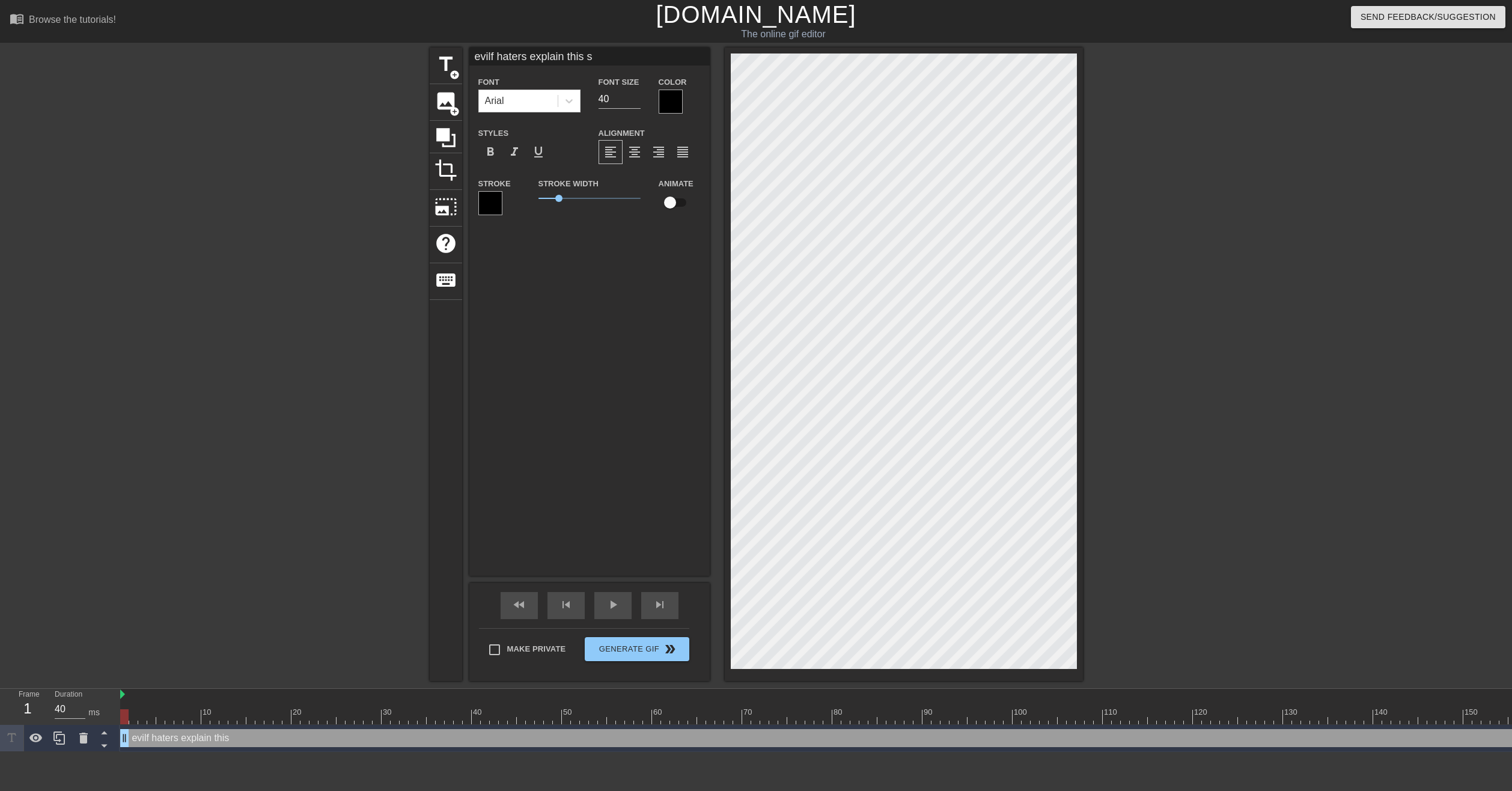
type input "evilf haters explain this sh"
type textarea "evilf haters explain this sh"
type input "evilf haters explain this shi"
type textarea "evilf haters explain this shi"
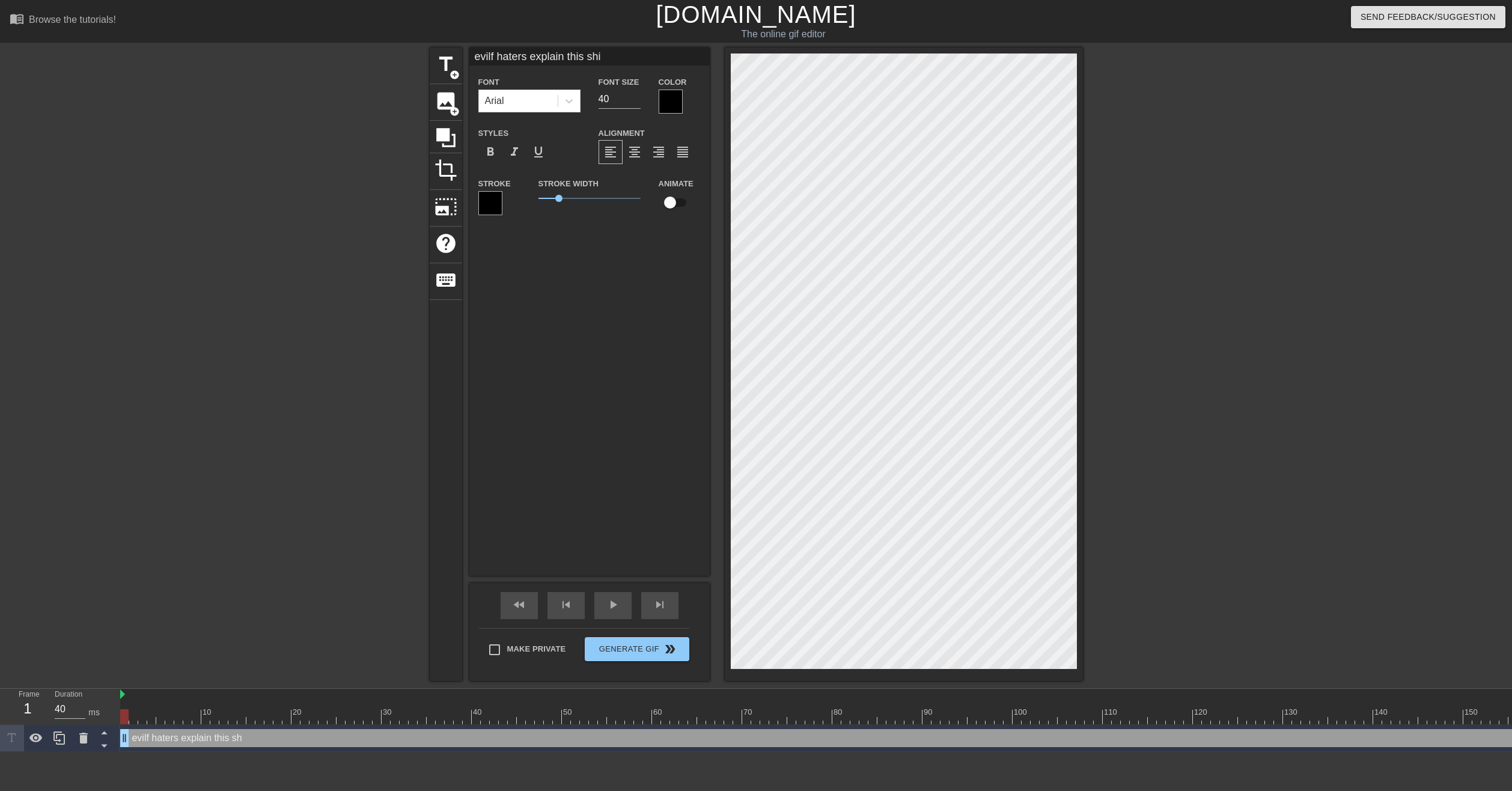
type input "evilf haters explain this shit"
type textarea "evilf haters explain this shit"
click at [574, 292] on div "evilf haters explain this shit Font Arial Font Size 40 Color Styles format_bold…" at bounding box center [589, 311] width 240 height 528
click at [601, 395] on div "evilf haters explain this shit Font Arial Font Size 40 Color Styles format_bold…" at bounding box center [589, 311] width 240 height 528
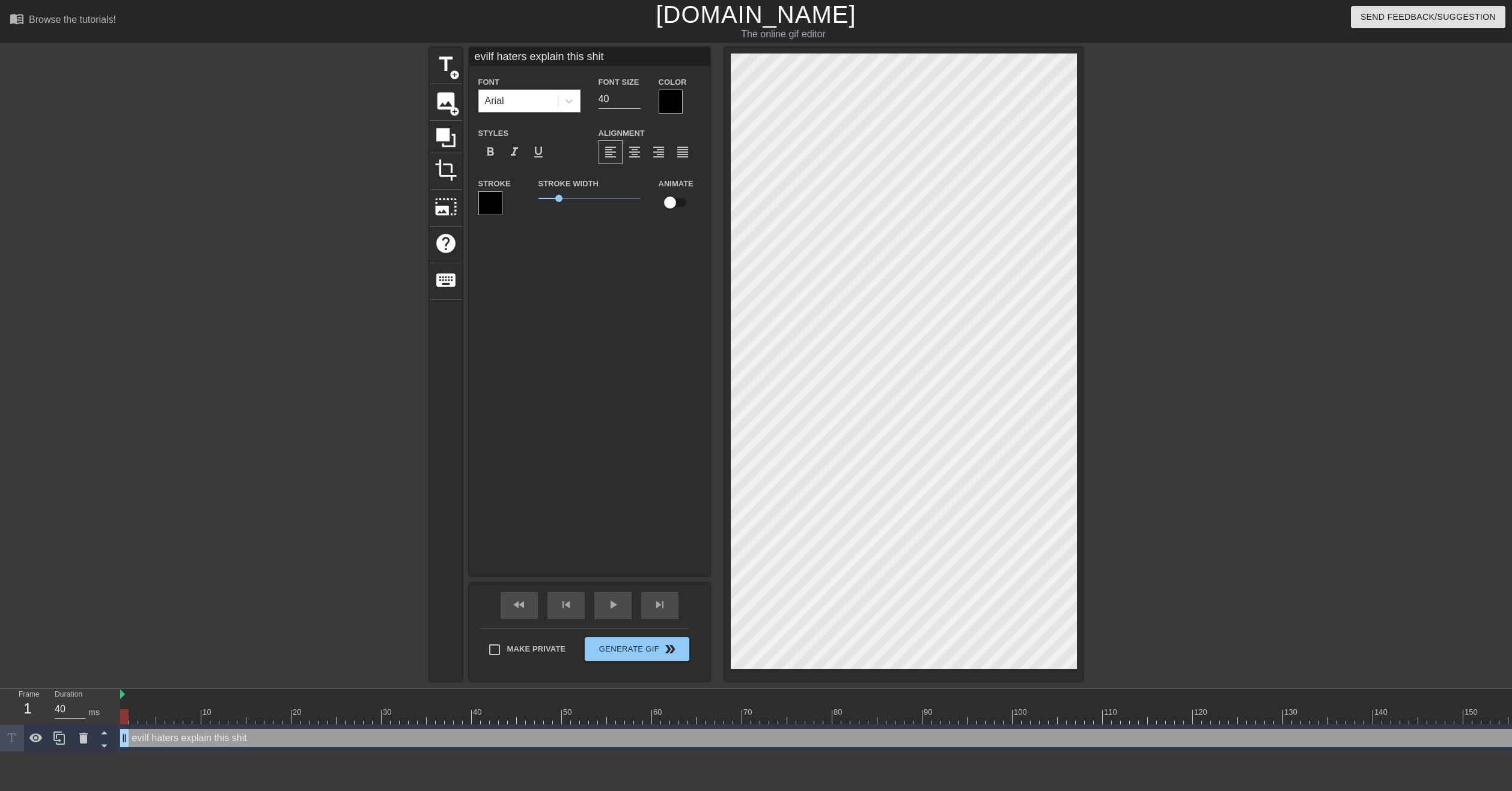
click at [611, 410] on div "evilf haters explain this shit Font Arial Font Size 40 Color Styles format_bold…" at bounding box center [589, 311] width 240 height 528
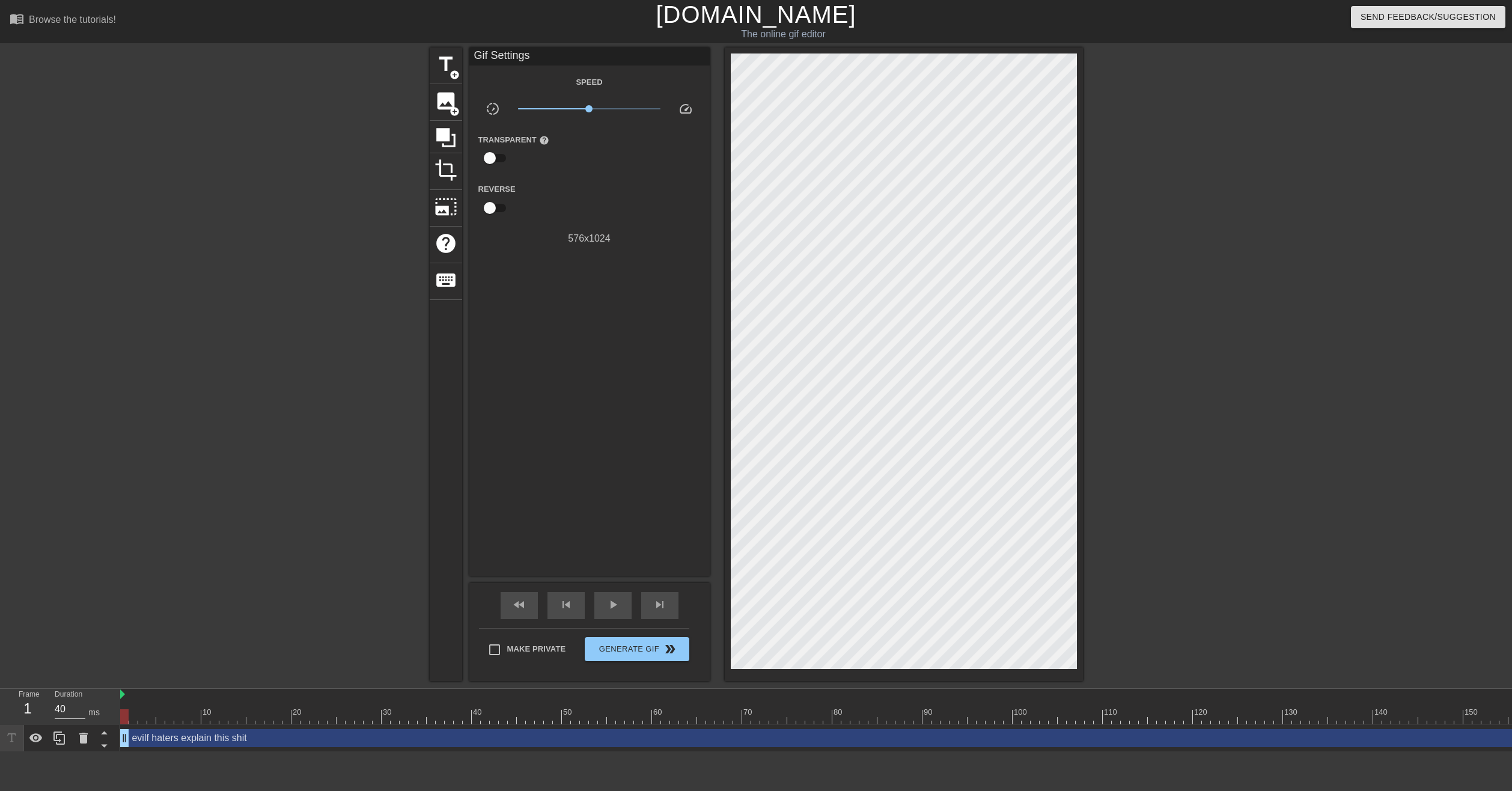
click at [1077, 364] on div at bounding box center [903, 364] width 358 height 633
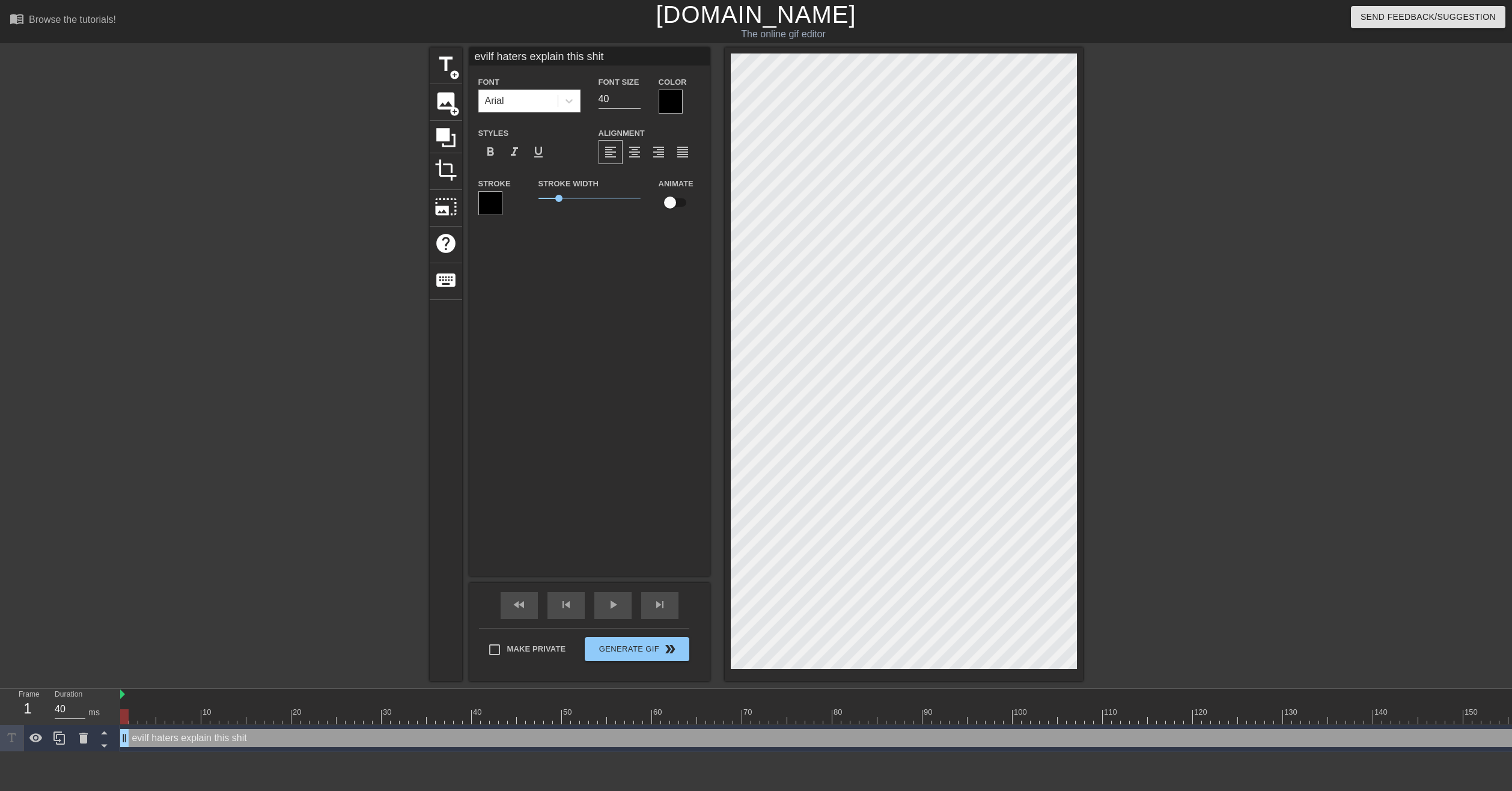
click at [1171, 352] on div at bounding box center [1187, 227] width 180 height 360
click at [1201, 327] on div at bounding box center [1187, 227] width 180 height 360
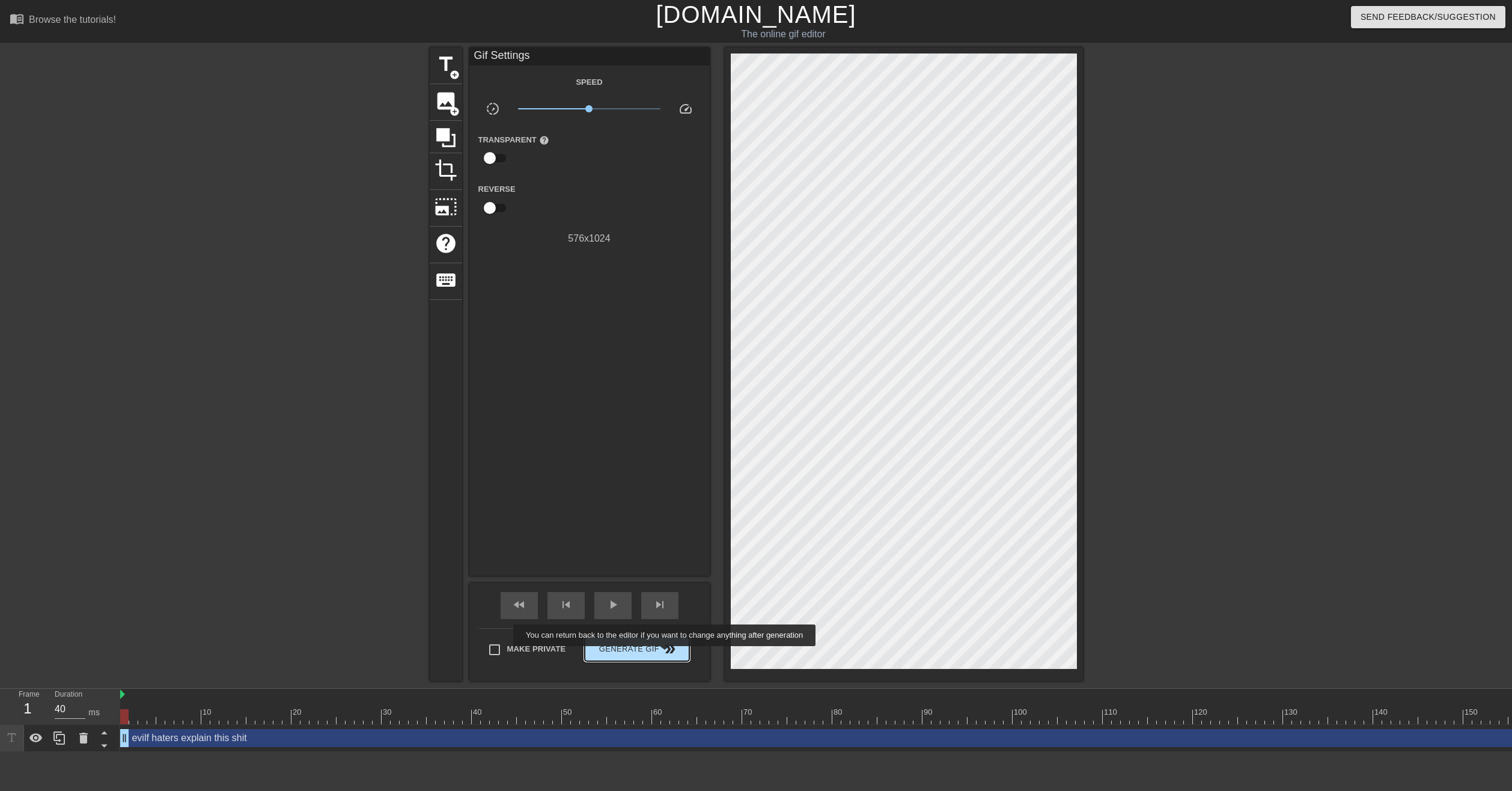
click at [666, 654] on span "double_arrow" at bounding box center [670, 649] width 15 height 15
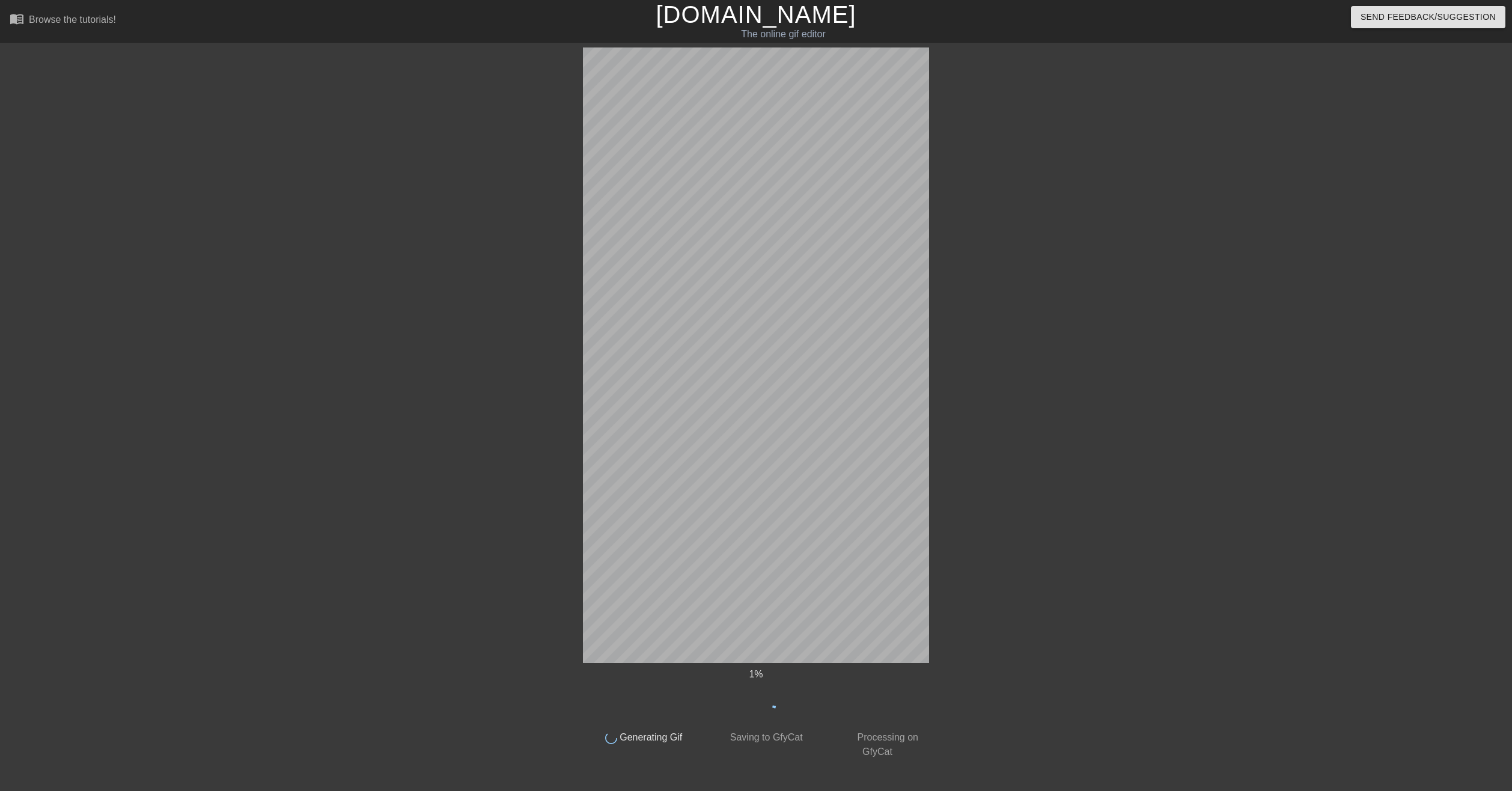
click at [1054, 559] on div "1 % done Generating Gif done Saving to GfyCat done Processing on GfyCat title a…" at bounding box center [756, 403] width 1512 height 712
